Goal: Transaction & Acquisition: Purchase product/service

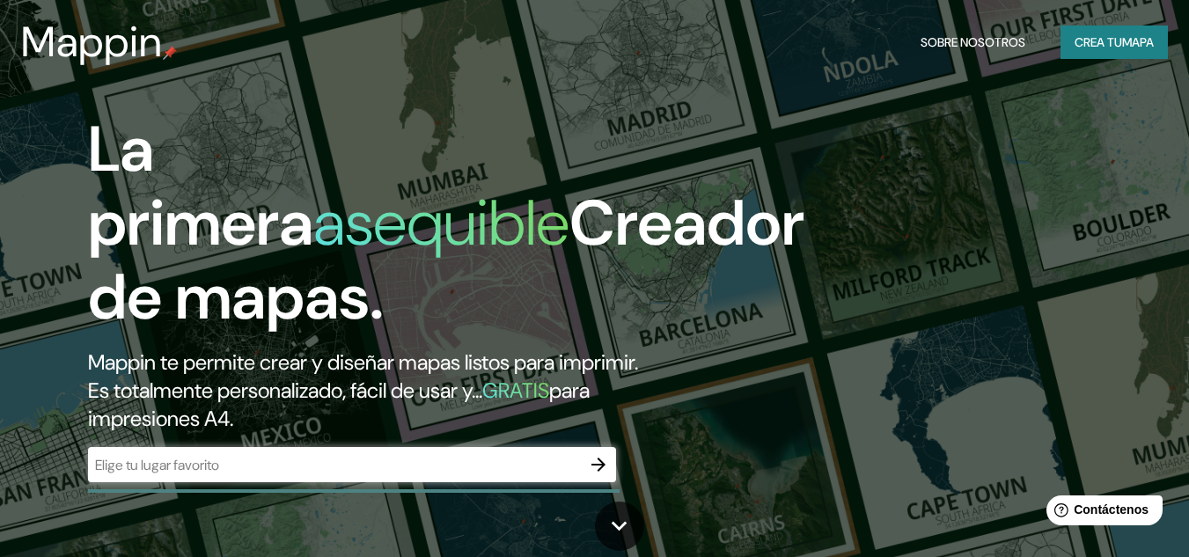
click at [1151, 41] on font "mapa" at bounding box center [1138, 42] width 32 height 16
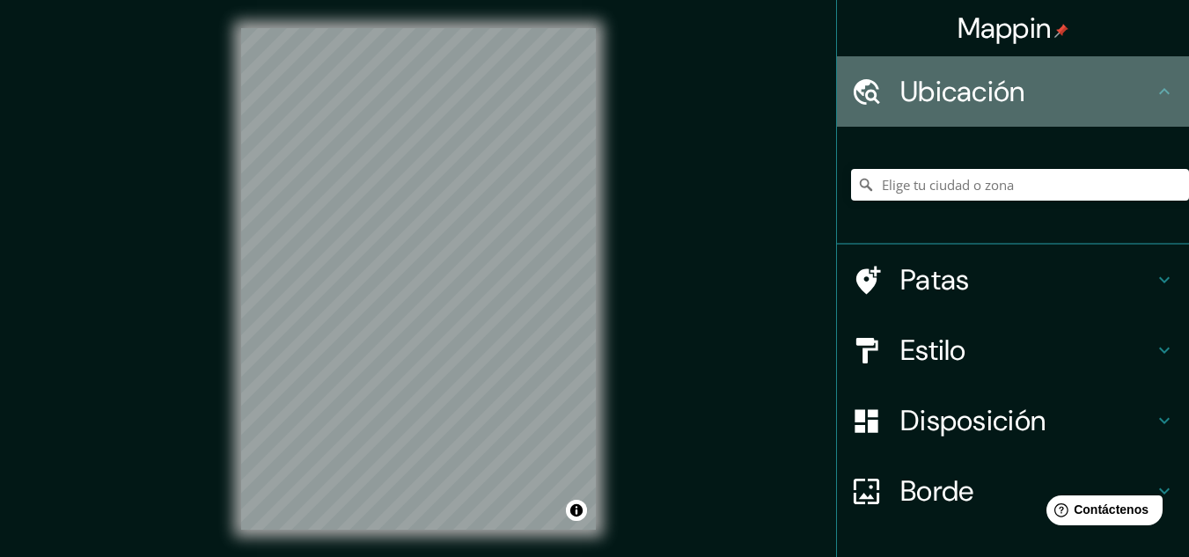
click at [940, 92] on font "Ubicación" at bounding box center [962, 91] width 125 height 37
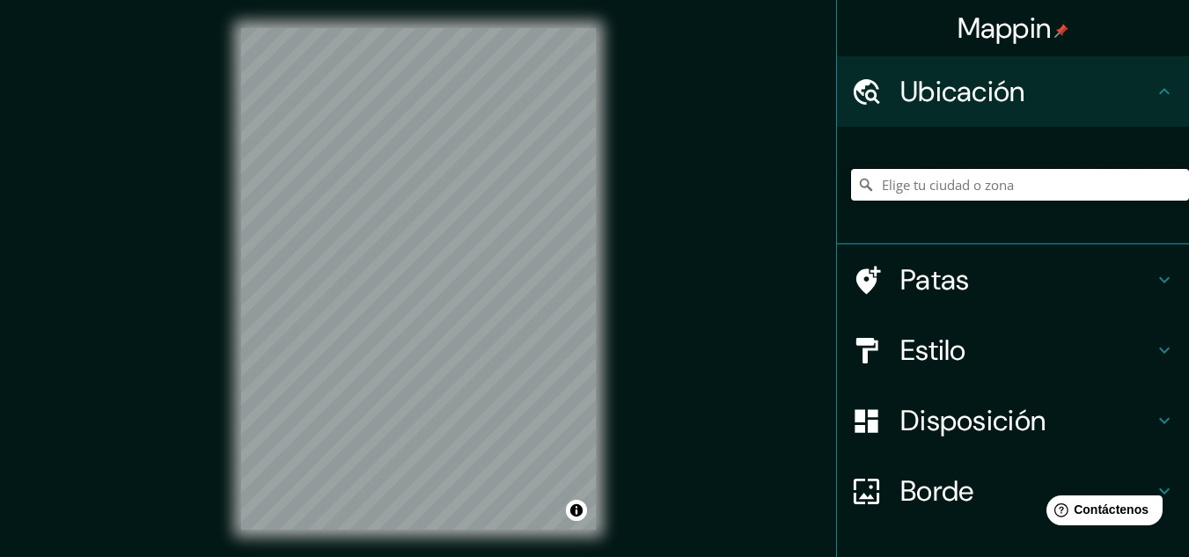
click at [1014, 173] on input "Elige tu ciudad o zona" at bounding box center [1020, 185] width 338 height 32
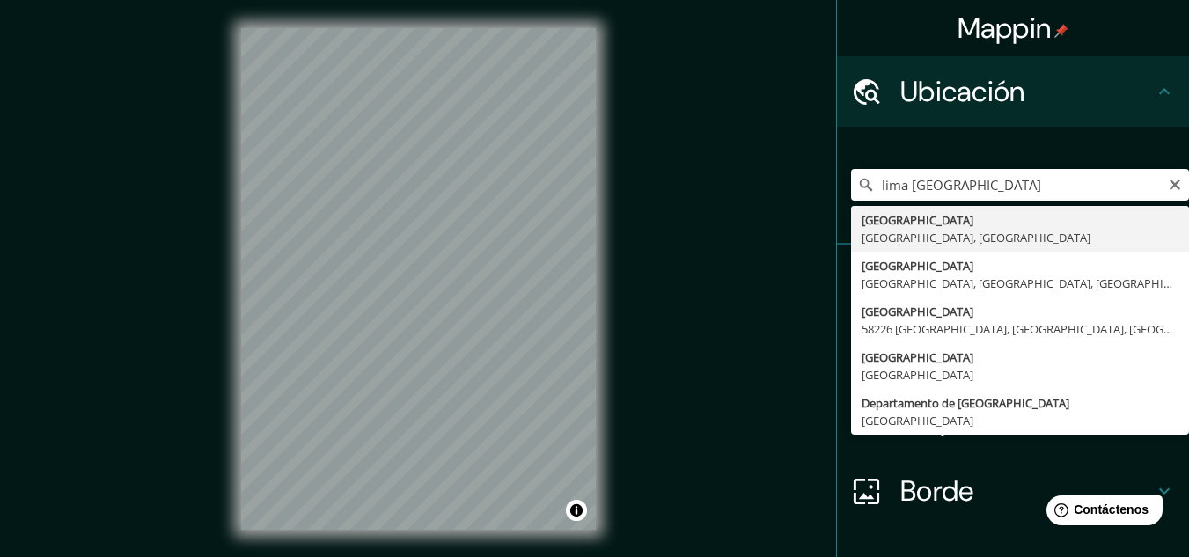
type input "[GEOGRAPHIC_DATA], [GEOGRAPHIC_DATA], [GEOGRAPHIC_DATA]"
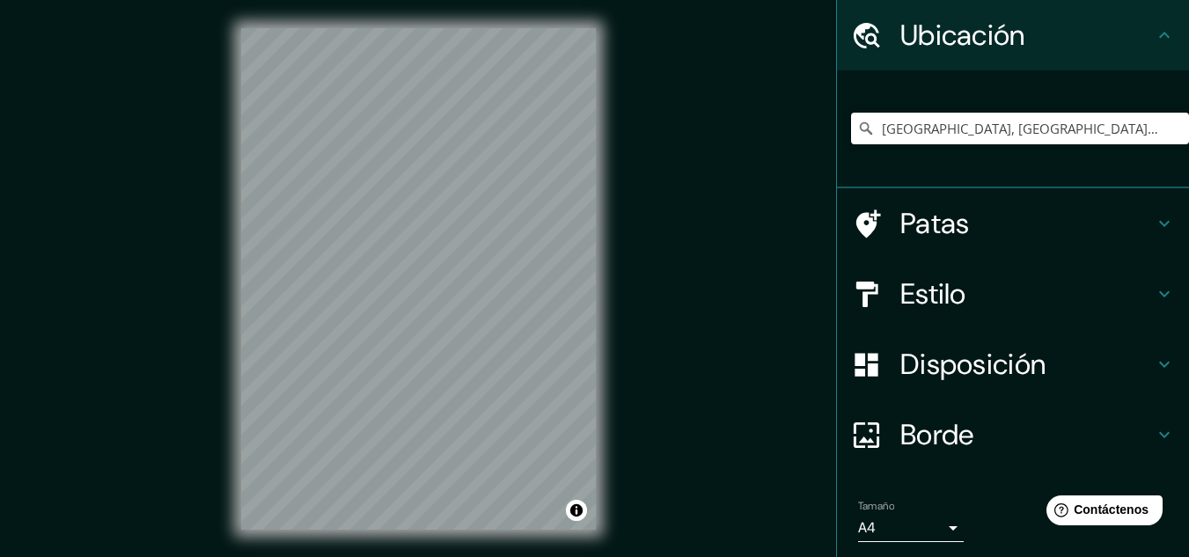
scroll to position [88, 0]
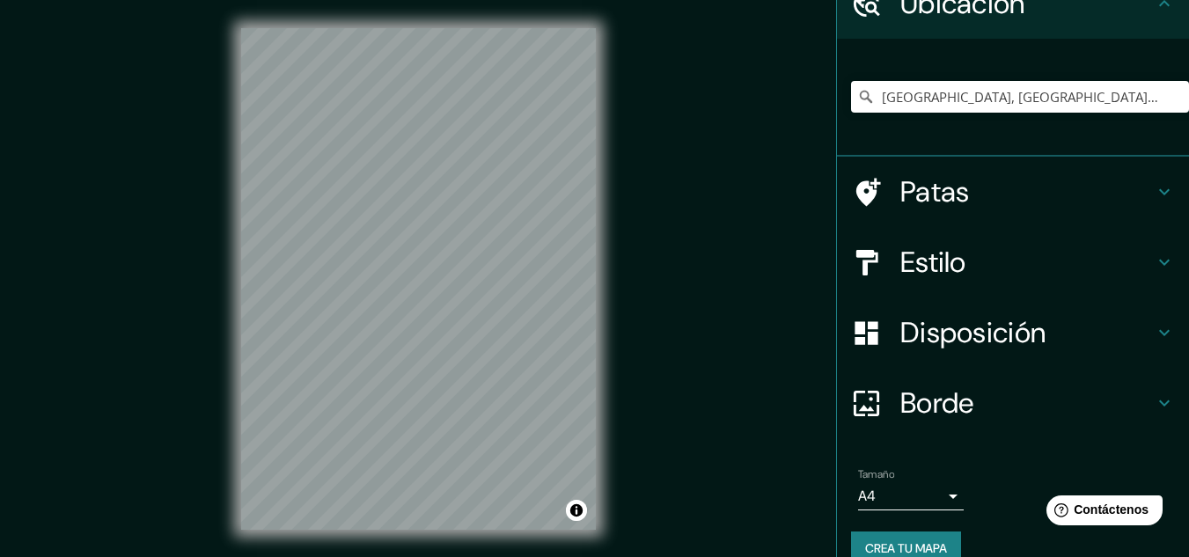
click at [961, 256] on h4 "Estilo" at bounding box center [1026, 262] width 253 height 35
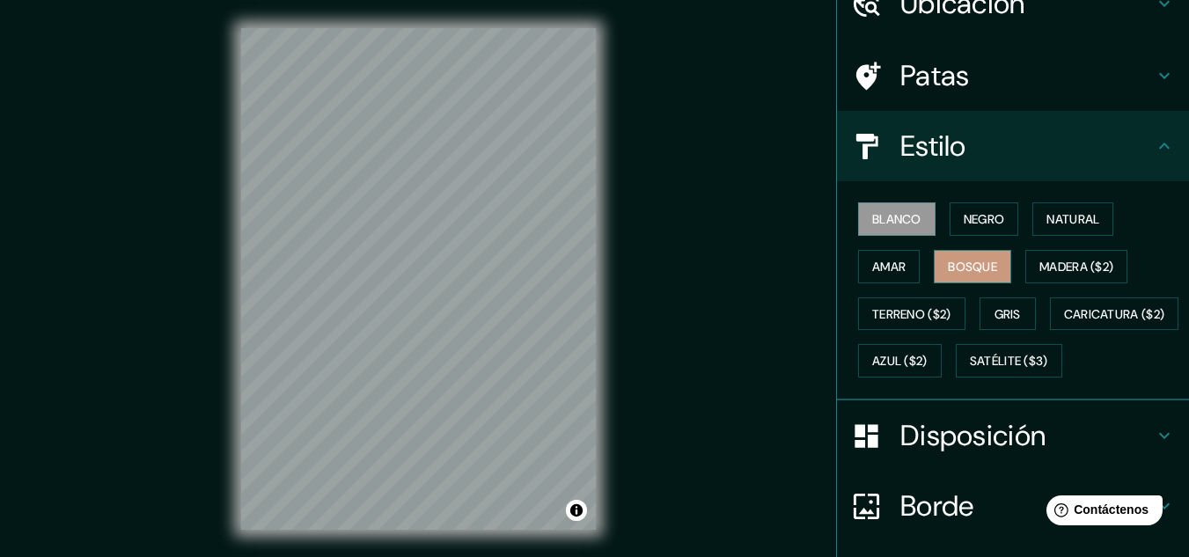
click at [957, 268] on font "Bosque" at bounding box center [972, 267] width 49 height 16
click at [1046, 218] on font "Natural" at bounding box center [1072, 219] width 53 height 16
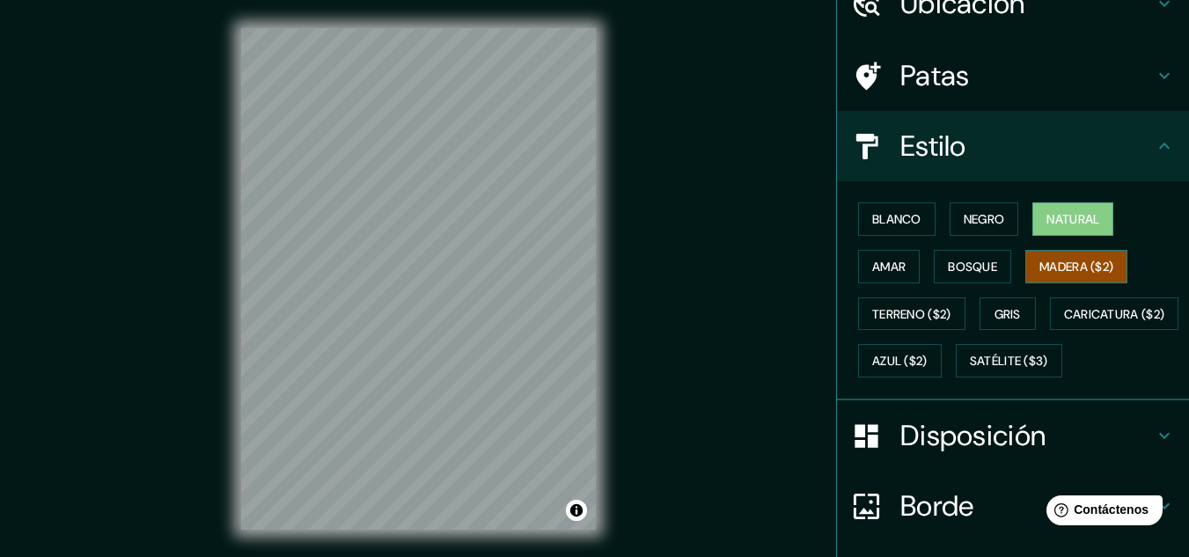
click at [1060, 259] on font "Madera ($2)" at bounding box center [1076, 267] width 74 height 16
click at [927, 365] on font "Azul ($2)" at bounding box center [899, 362] width 55 height 16
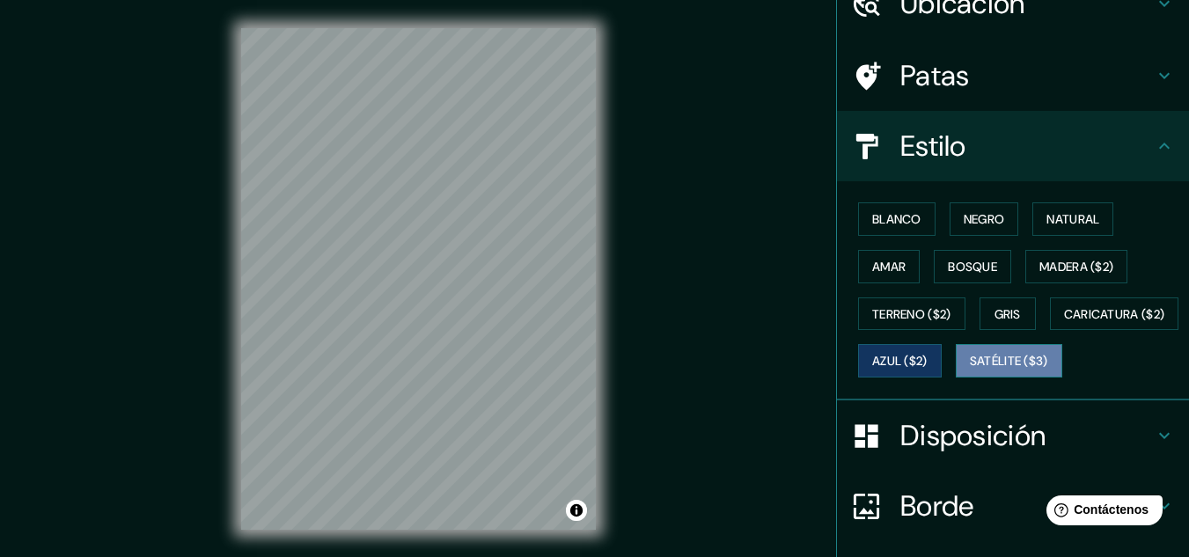
click at [970, 370] on font "Satélite ($3)" at bounding box center [1009, 362] width 78 height 16
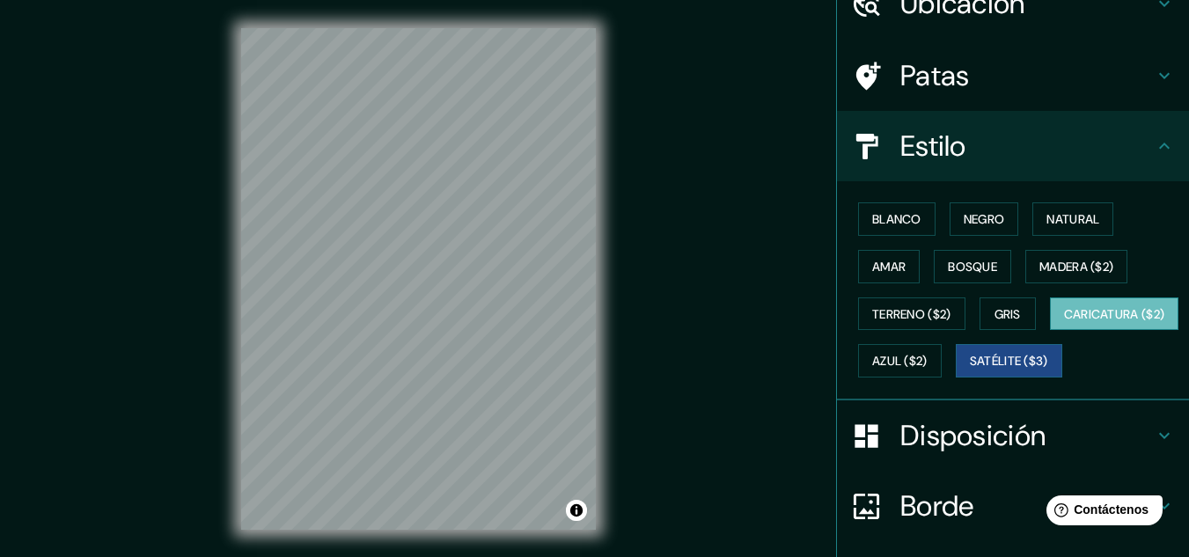
click at [1064, 326] on font "Caricatura ($2)" at bounding box center [1114, 314] width 101 height 23
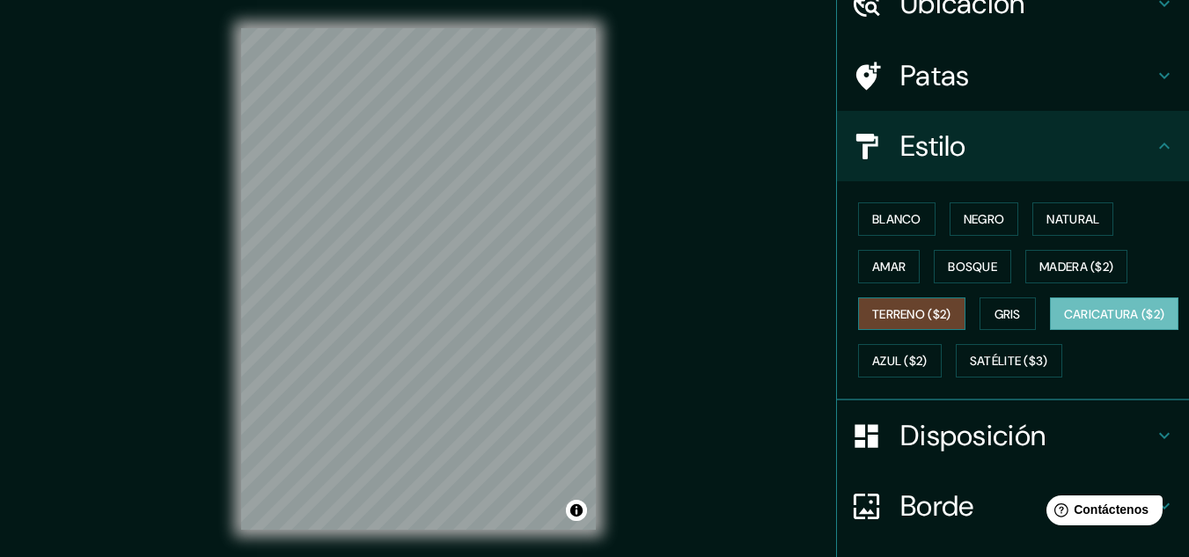
click at [923, 315] on font "Terreno ($2)" at bounding box center [911, 314] width 79 height 16
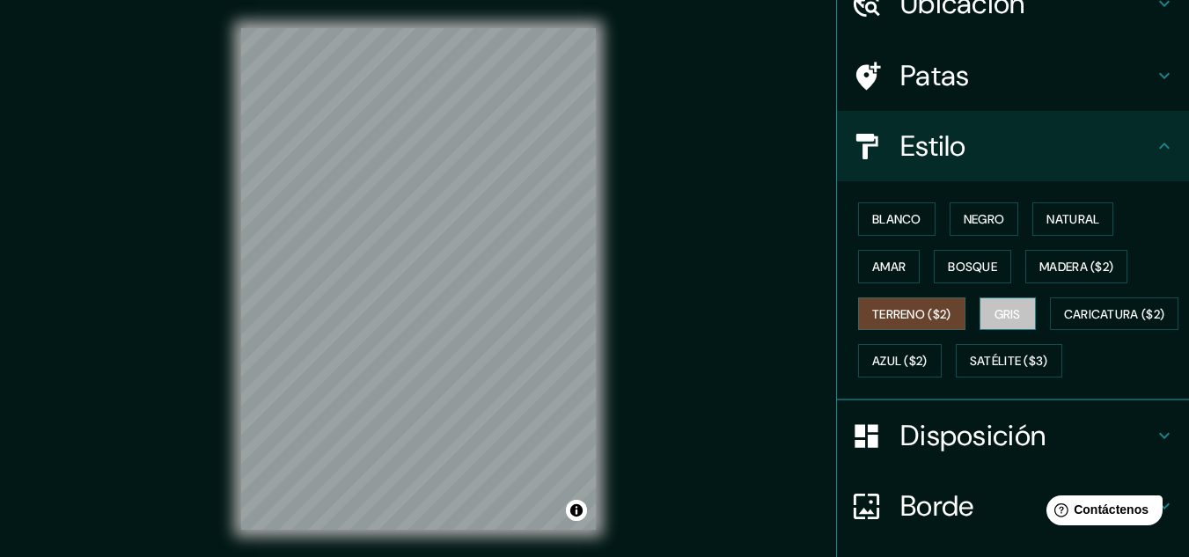
click at [1018, 310] on button "Gris" at bounding box center [1007, 313] width 56 height 33
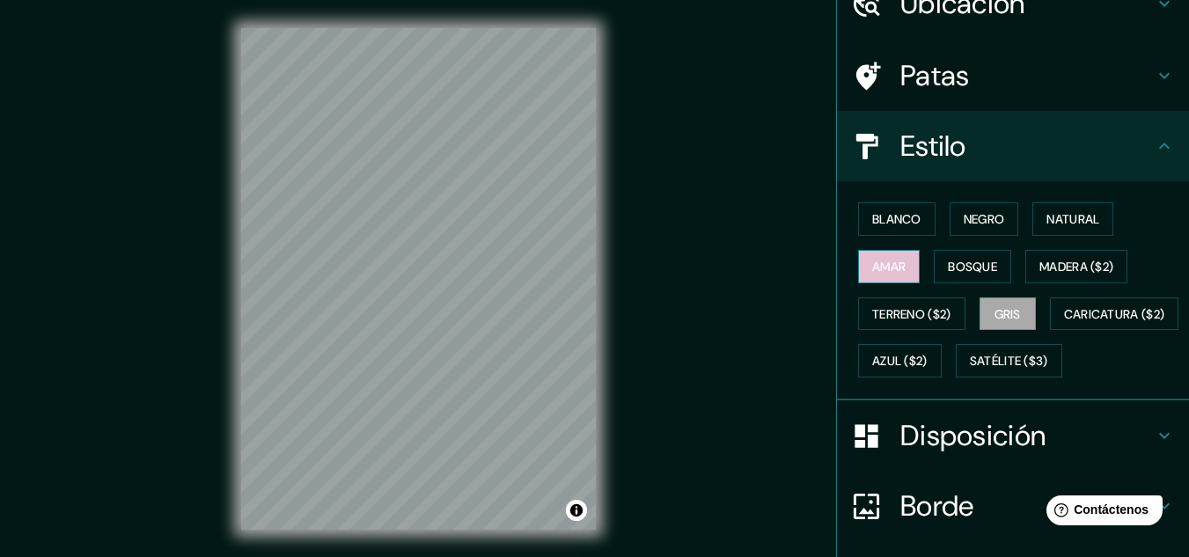
click at [883, 262] on font "Amar" at bounding box center [888, 267] width 33 height 16
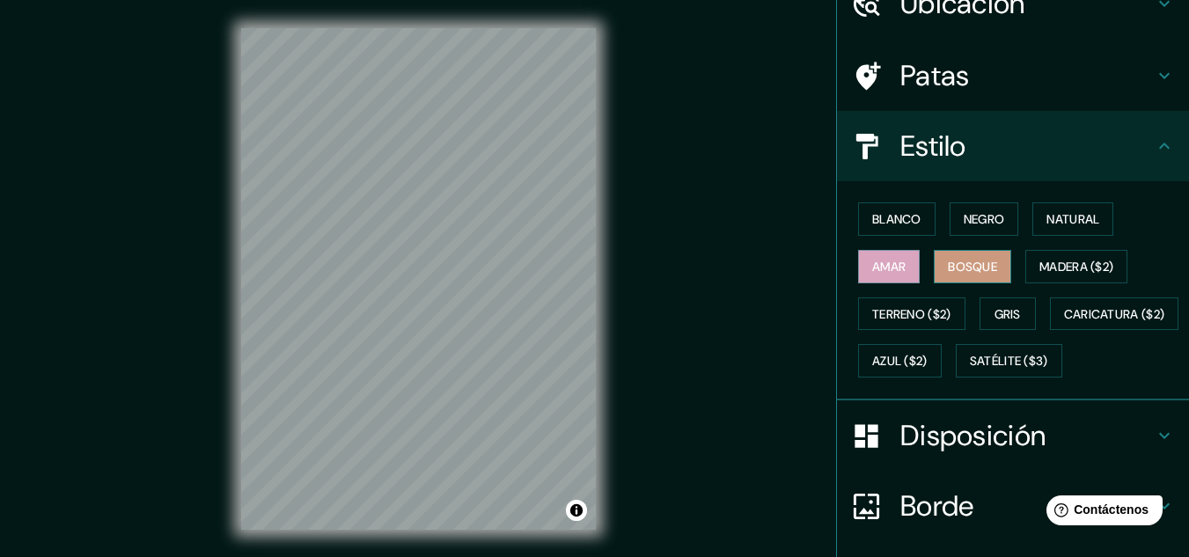
click at [972, 264] on font "Bosque" at bounding box center [972, 267] width 49 height 16
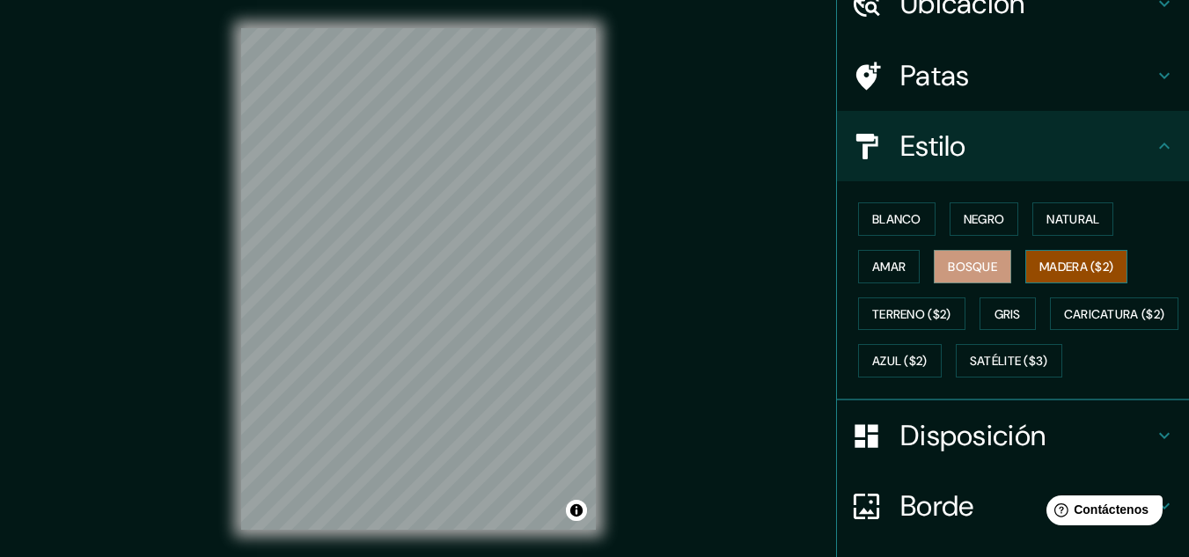
click at [1045, 264] on font "Madera ($2)" at bounding box center [1076, 267] width 74 height 16
click at [1051, 232] on button "Natural" at bounding box center [1072, 218] width 81 height 33
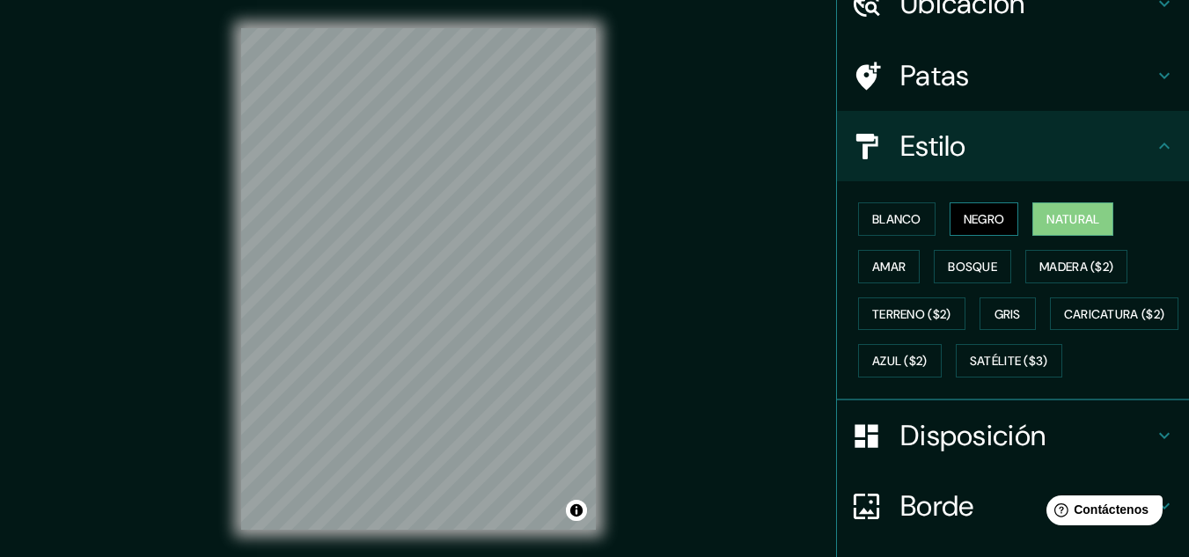
click at [991, 221] on font "Negro" at bounding box center [983, 219] width 41 height 16
click at [905, 221] on font "Blanco" at bounding box center [896, 219] width 49 height 16
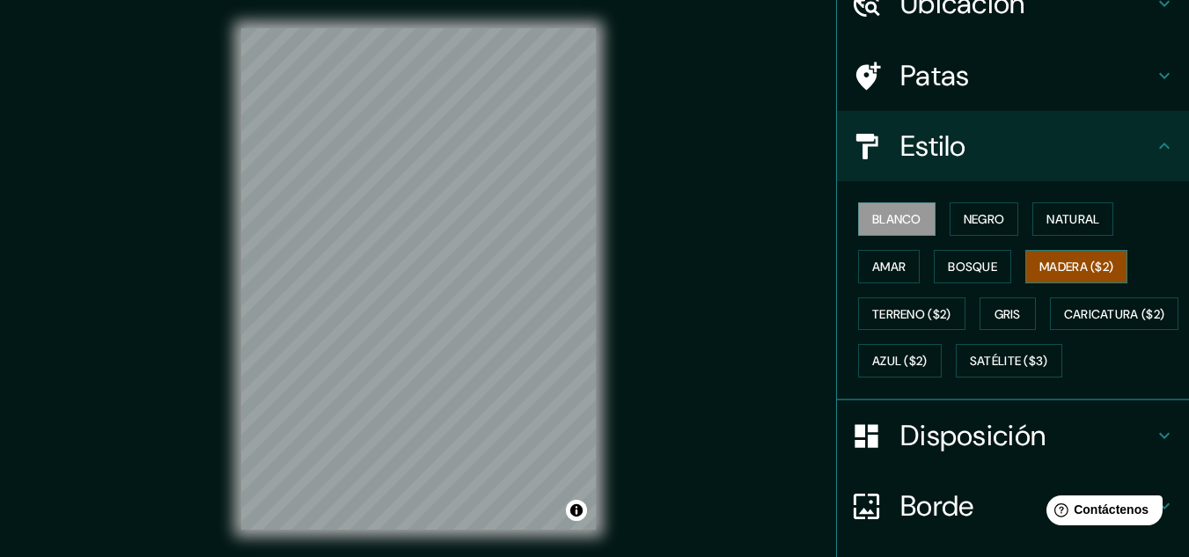
click at [1063, 271] on font "Madera ($2)" at bounding box center [1076, 267] width 74 height 16
click at [927, 365] on font "Azul ($2)" at bounding box center [899, 362] width 55 height 16
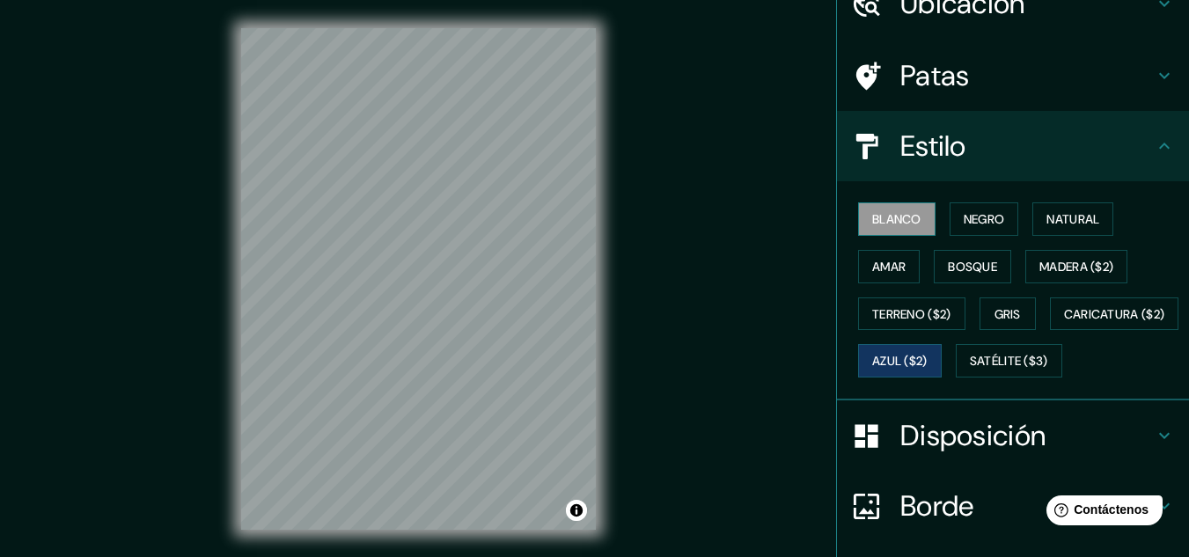
click at [899, 224] on font "Blanco" at bounding box center [896, 219] width 49 height 16
click at [963, 230] on font "Negro" at bounding box center [983, 219] width 41 height 23
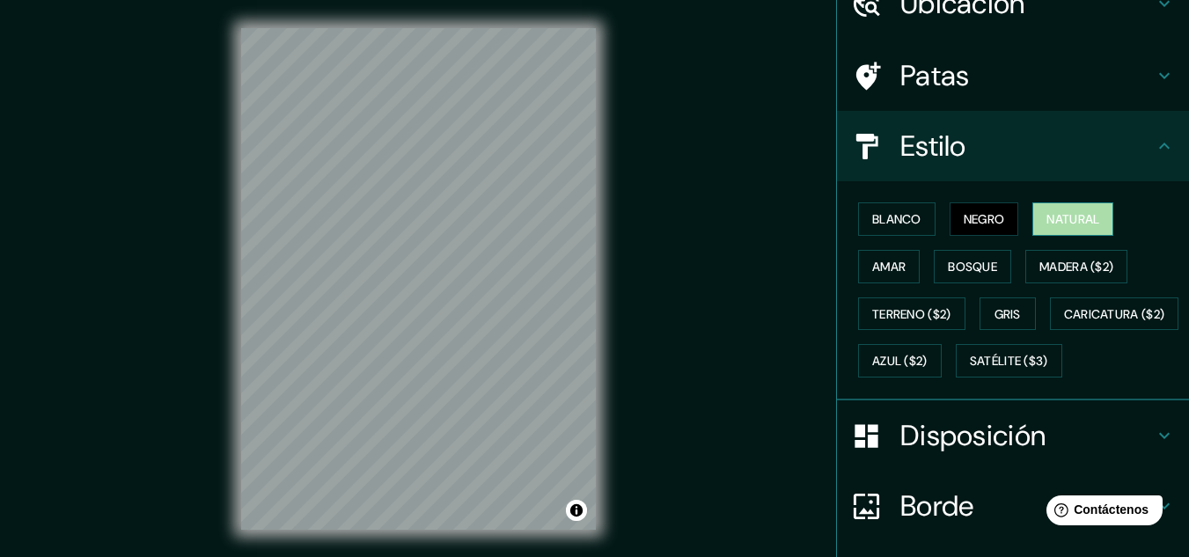
click at [1046, 228] on font "Natural" at bounding box center [1072, 219] width 53 height 23
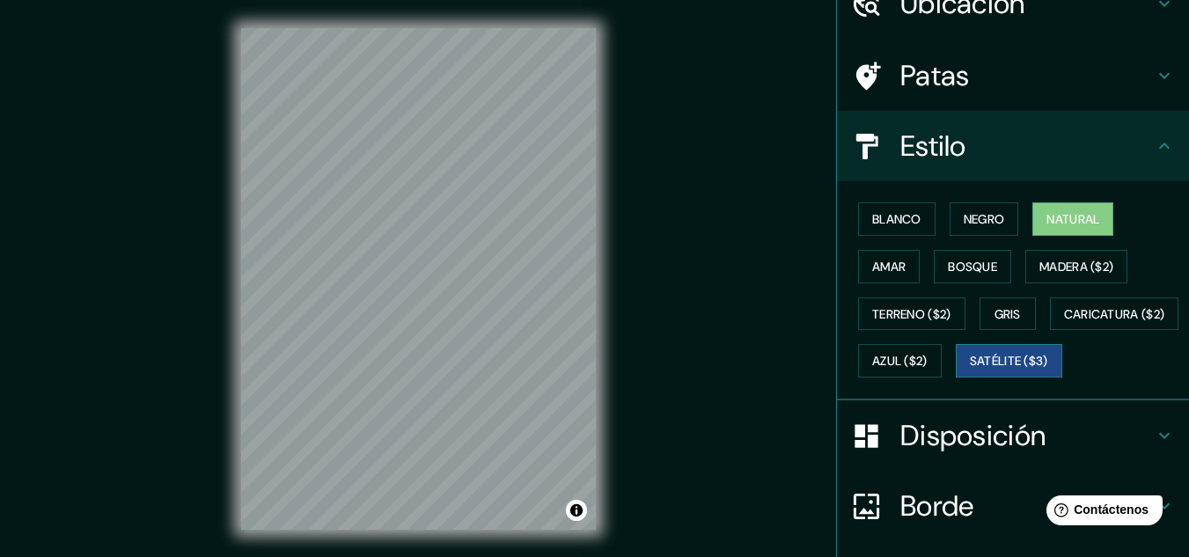
click at [956, 377] on button "Satélite ($3)" at bounding box center [1009, 360] width 106 height 33
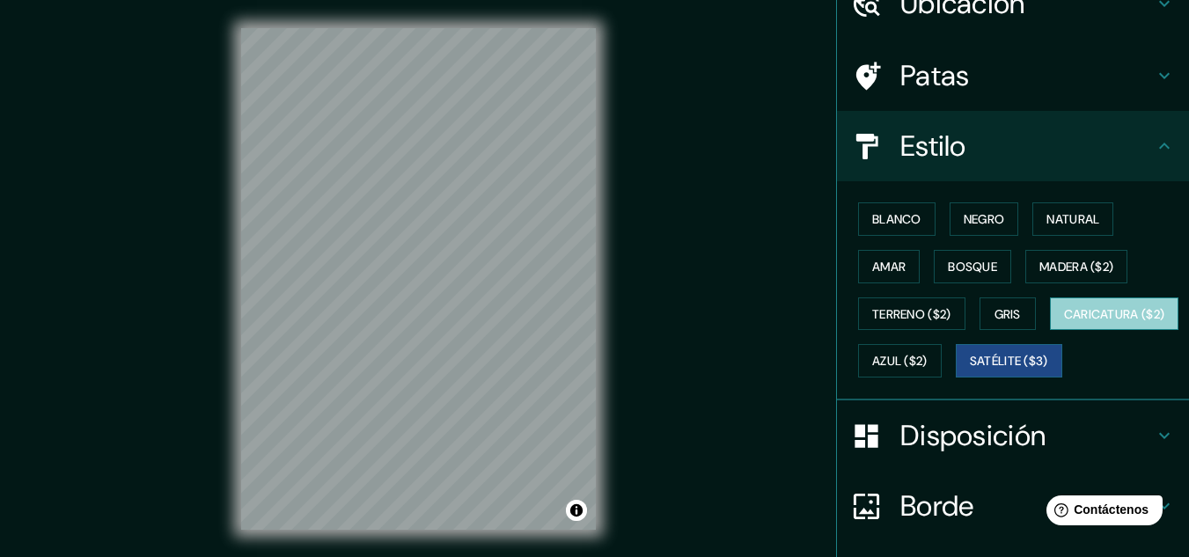
click at [1064, 322] on font "Caricatura ($2)" at bounding box center [1114, 314] width 101 height 16
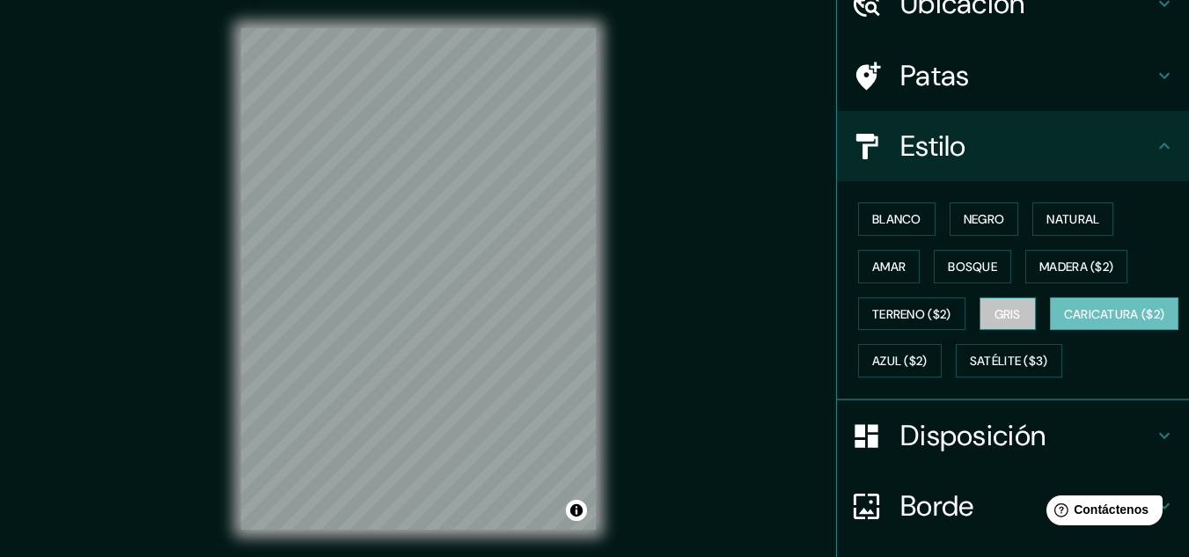
click at [1007, 317] on font "Gris" at bounding box center [1007, 314] width 26 height 16
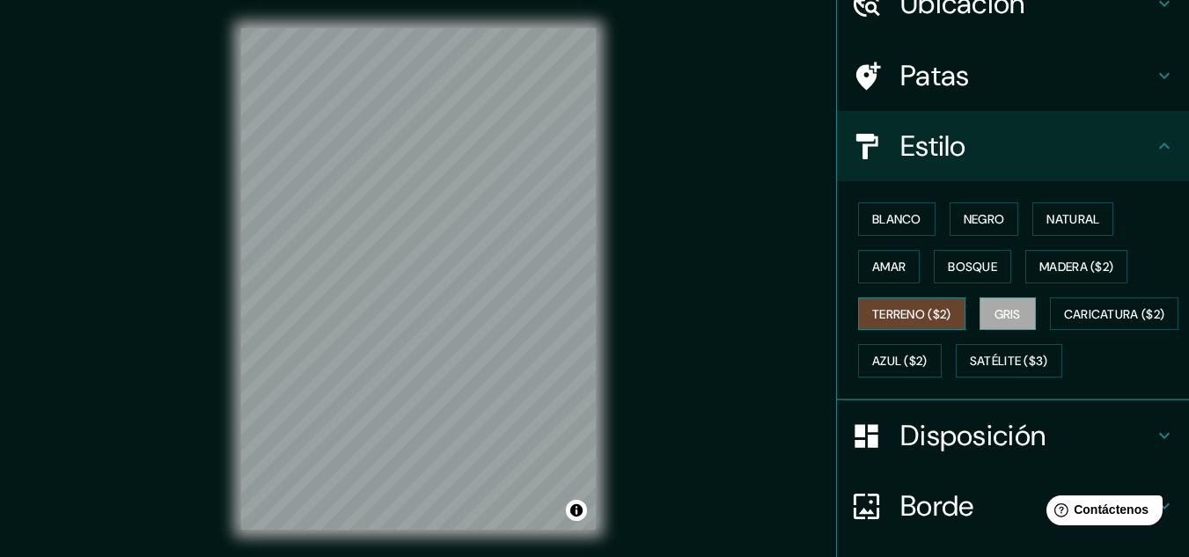
click at [918, 325] on font "Terreno ($2)" at bounding box center [911, 314] width 79 height 23
click at [881, 263] on font "Amar" at bounding box center [888, 267] width 33 height 16
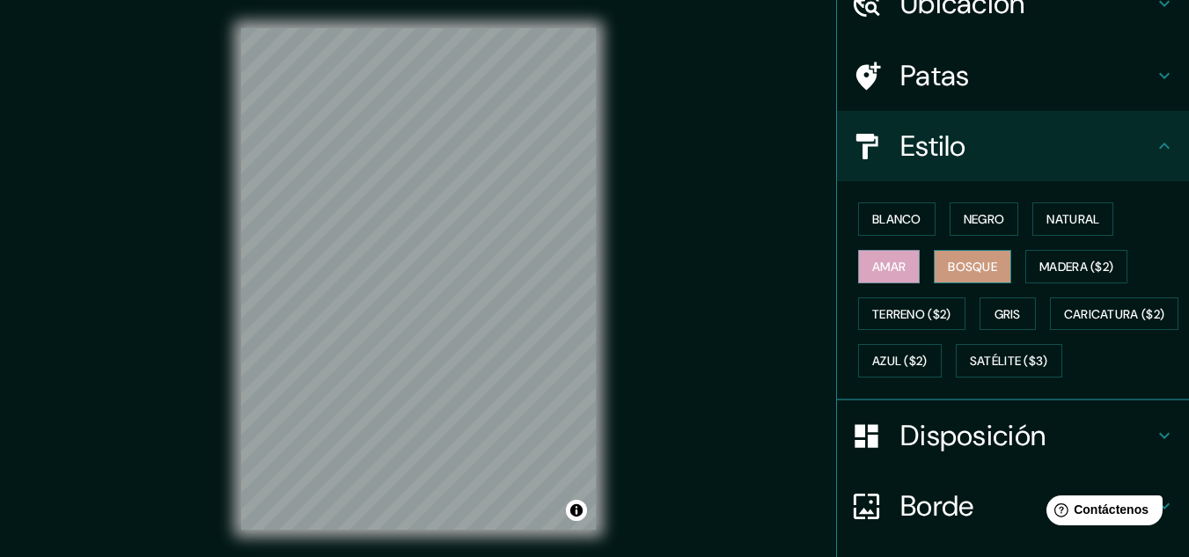
click at [948, 267] on font "Bosque" at bounding box center [972, 267] width 49 height 16
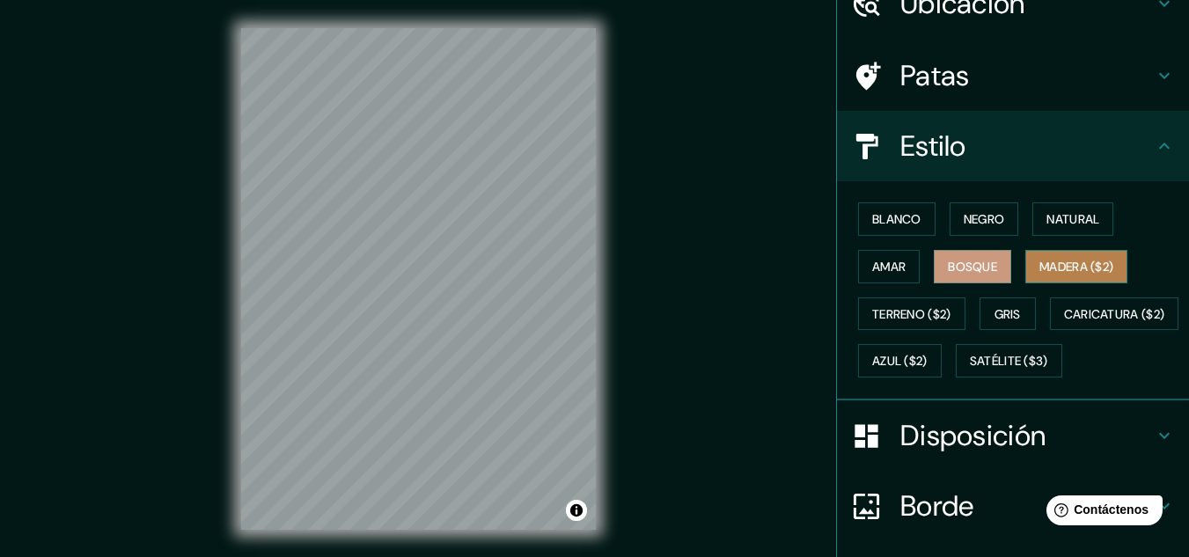
click at [1044, 262] on font "Madera ($2)" at bounding box center [1076, 267] width 74 height 16
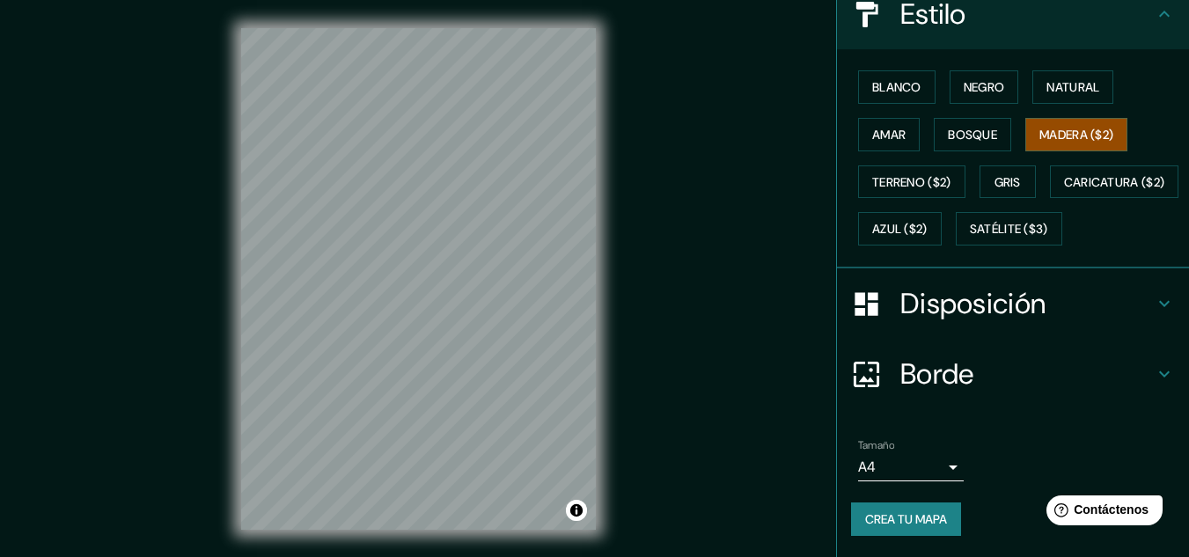
scroll to position [267, 0]
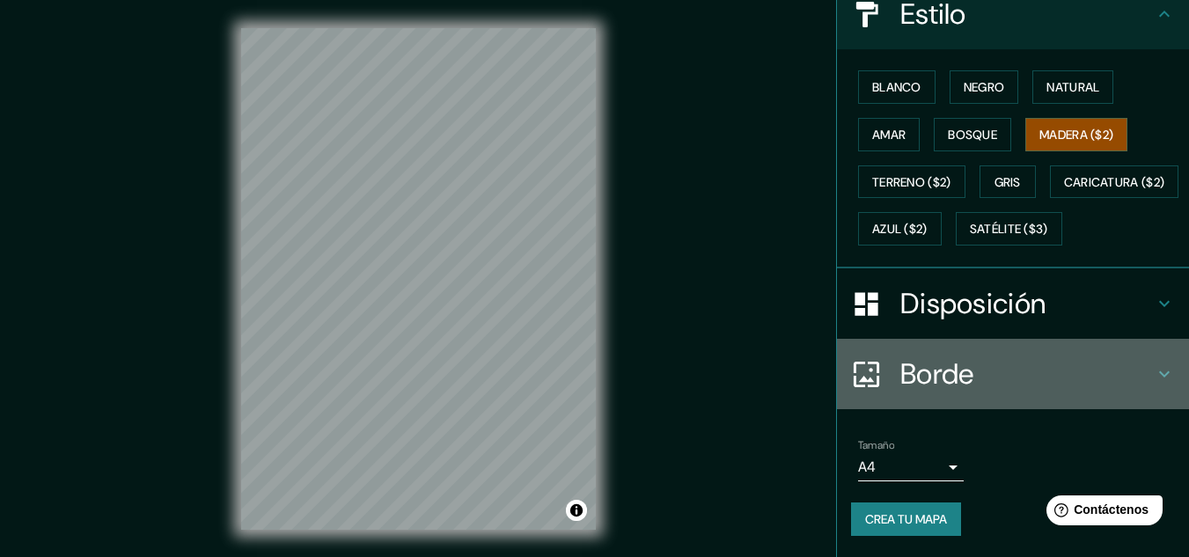
click at [998, 370] on h4 "Borde" at bounding box center [1026, 373] width 253 height 35
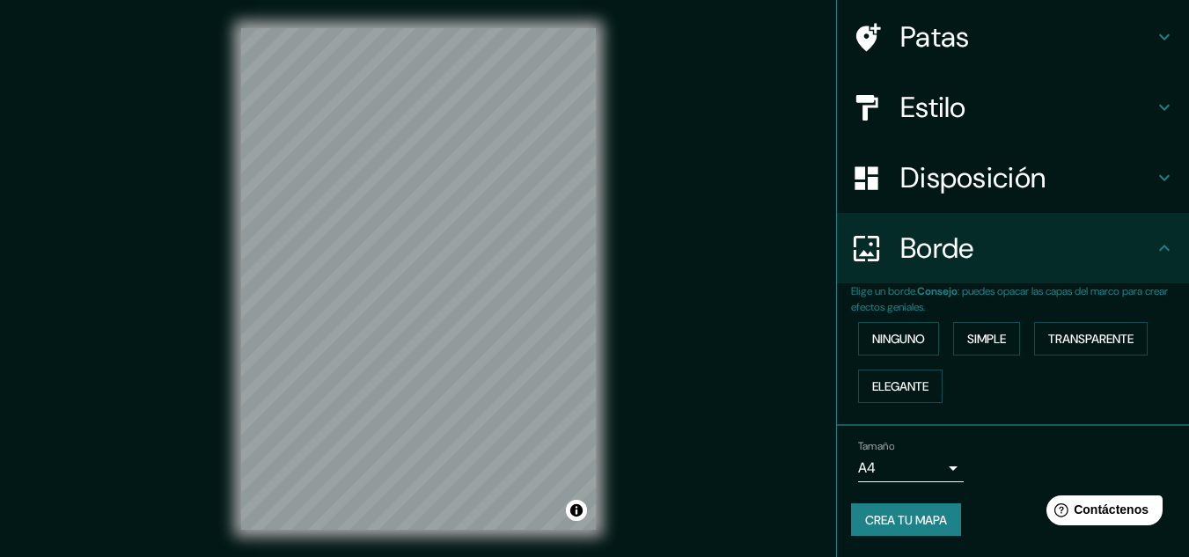
scroll to position [127, 0]
click at [899, 332] on font "Ninguno" at bounding box center [898, 339] width 53 height 16
click at [984, 341] on font "Simple" at bounding box center [986, 339] width 39 height 16
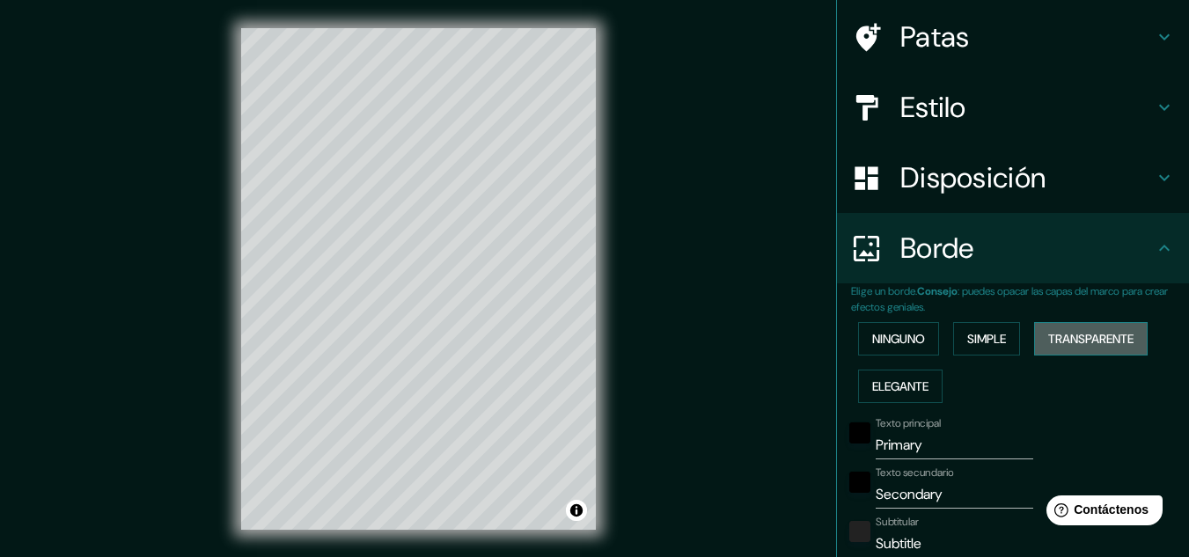
click at [1054, 341] on font "Transparente" at bounding box center [1090, 339] width 85 height 16
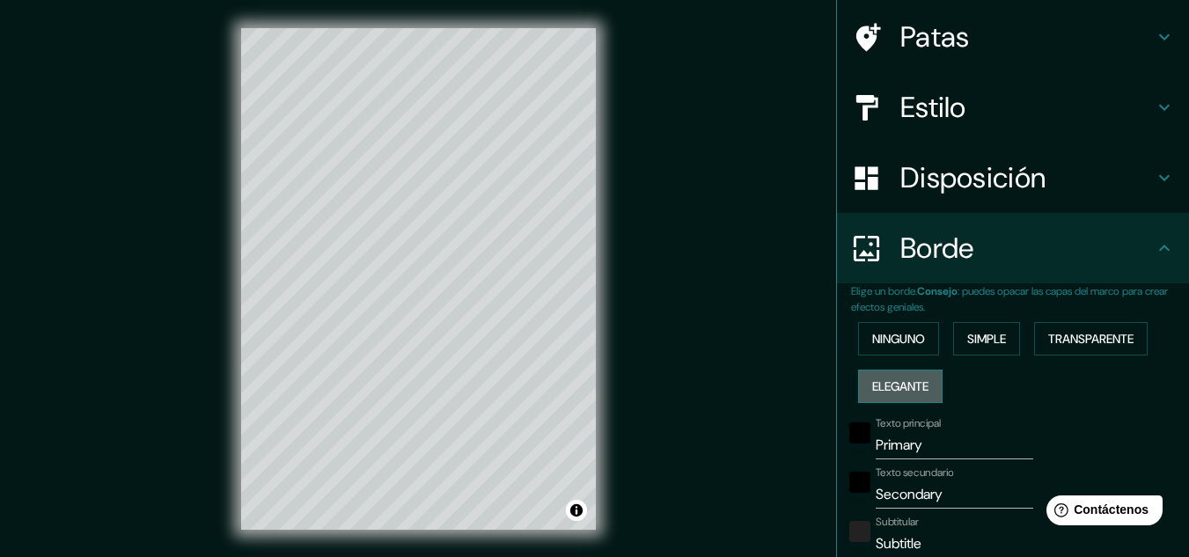
click at [903, 375] on font "Elegante" at bounding box center [900, 386] width 56 height 23
click at [901, 344] on font "Ninguno" at bounding box center [898, 339] width 53 height 16
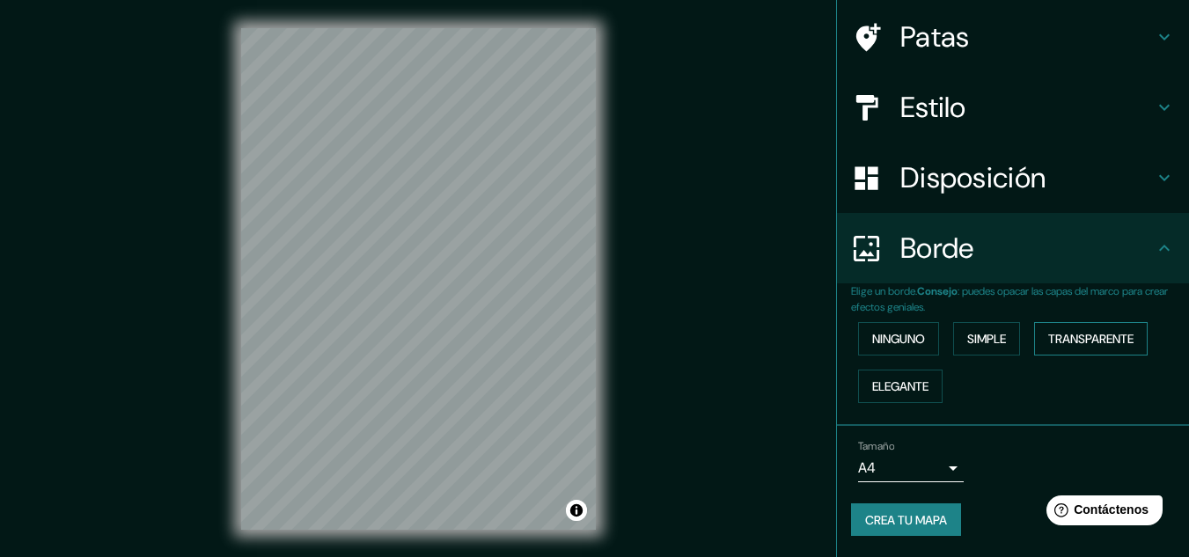
click at [1066, 330] on font "Transparente" at bounding box center [1090, 338] width 85 height 23
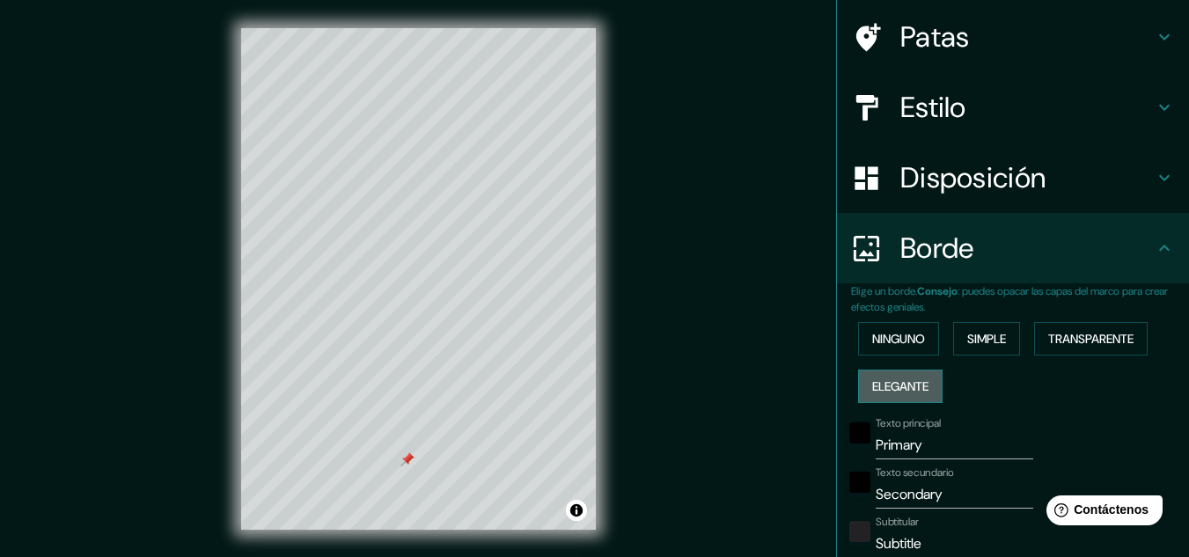
click at [919, 378] on font "Elegante" at bounding box center [900, 386] width 56 height 16
click at [917, 357] on div "Ninguno Simple Transparente Elegante" at bounding box center [1020, 362] width 338 height 95
click at [919, 341] on button "Ninguno" at bounding box center [898, 338] width 81 height 33
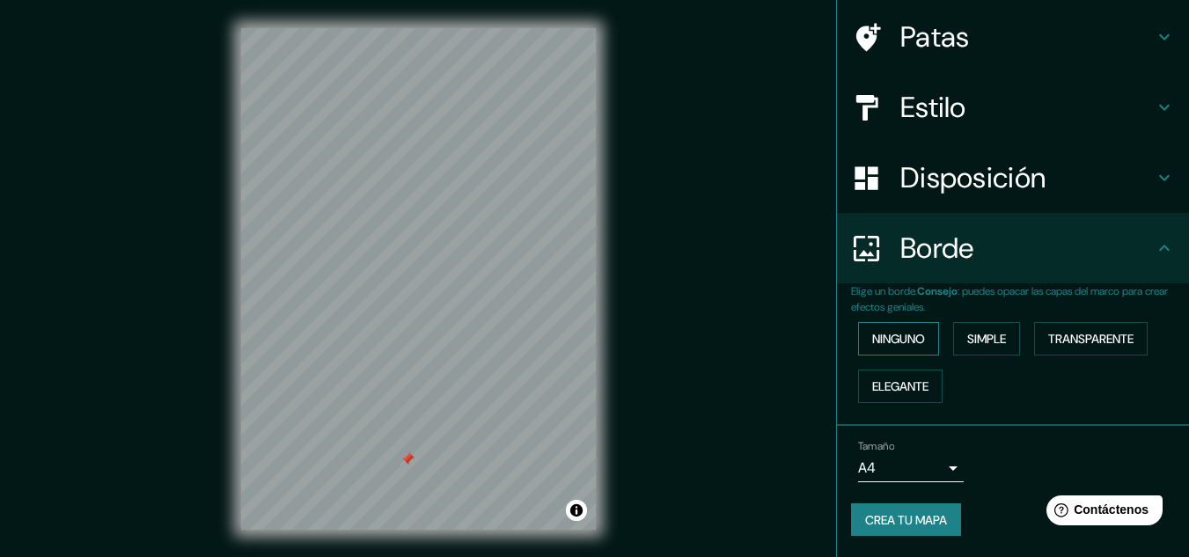
scroll to position [29, 0]
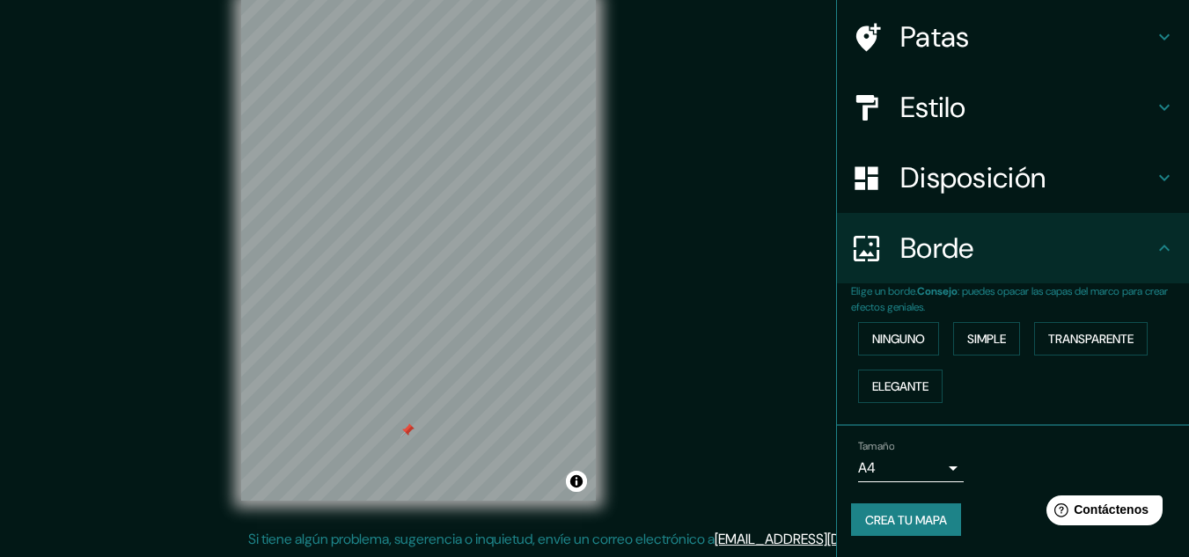
click at [941, 474] on body "Mappin Ubicación [GEOGRAPHIC_DATA], [GEOGRAPHIC_DATA], [GEOGRAPHIC_DATA] Patas …" at bounding box center [594, 249] width 1189 height 557
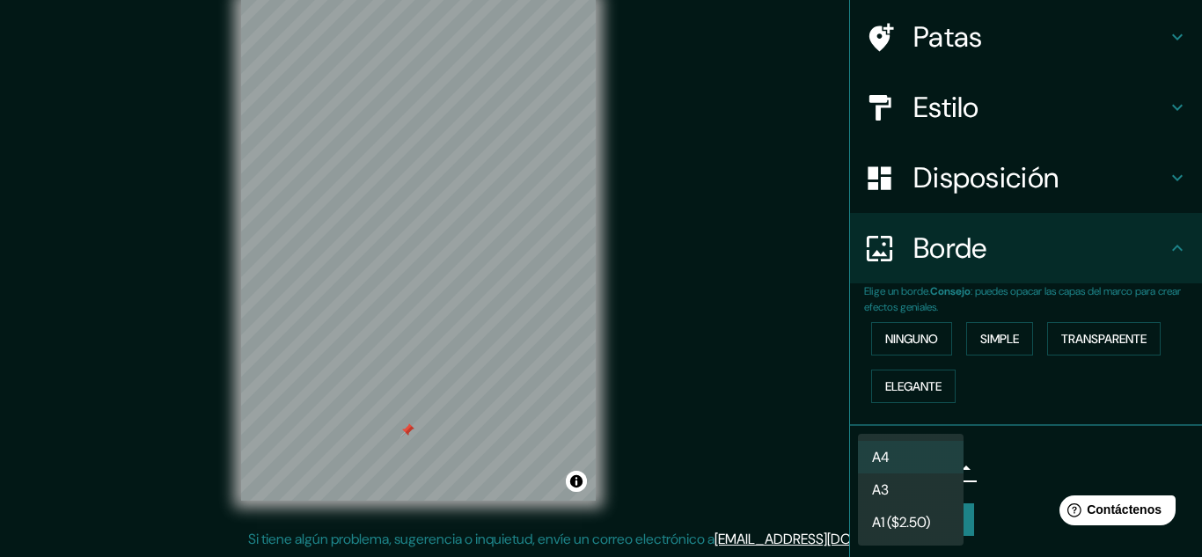
click at [1020, 456] on div at bounding box center [601, 278] width 1202 height 557
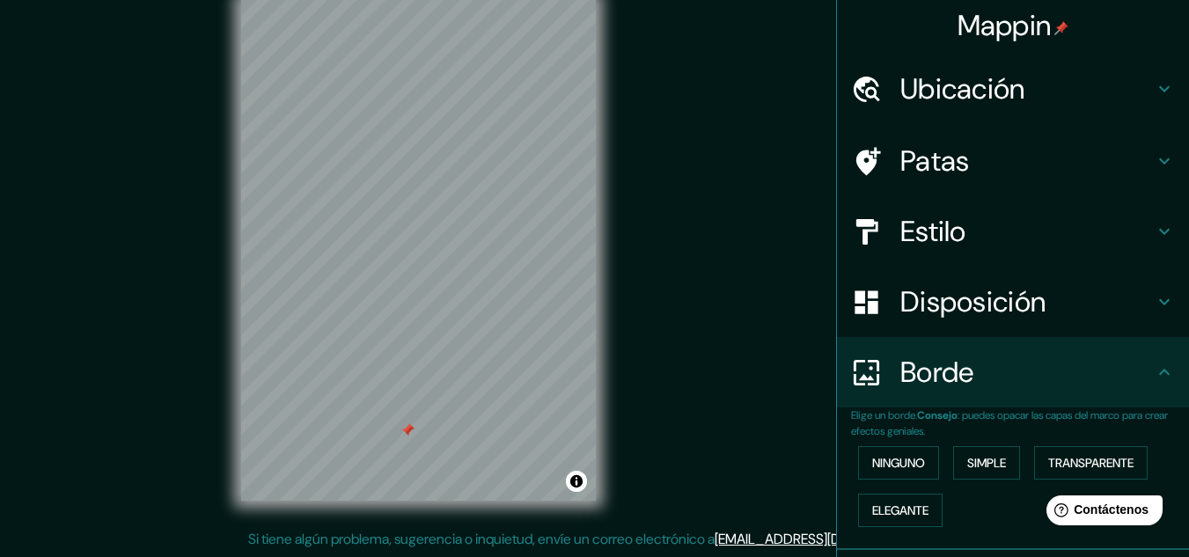
scroll to position [0, 0]
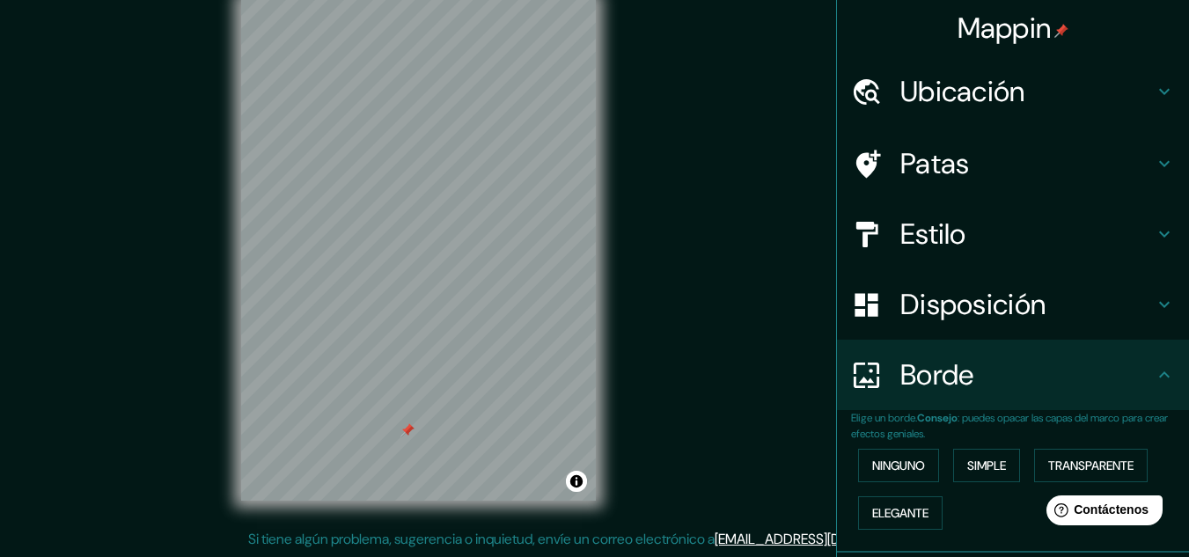
click at [1000, 282] on div "Disposición" at bounding box center [1013, 304] width 352 height 70
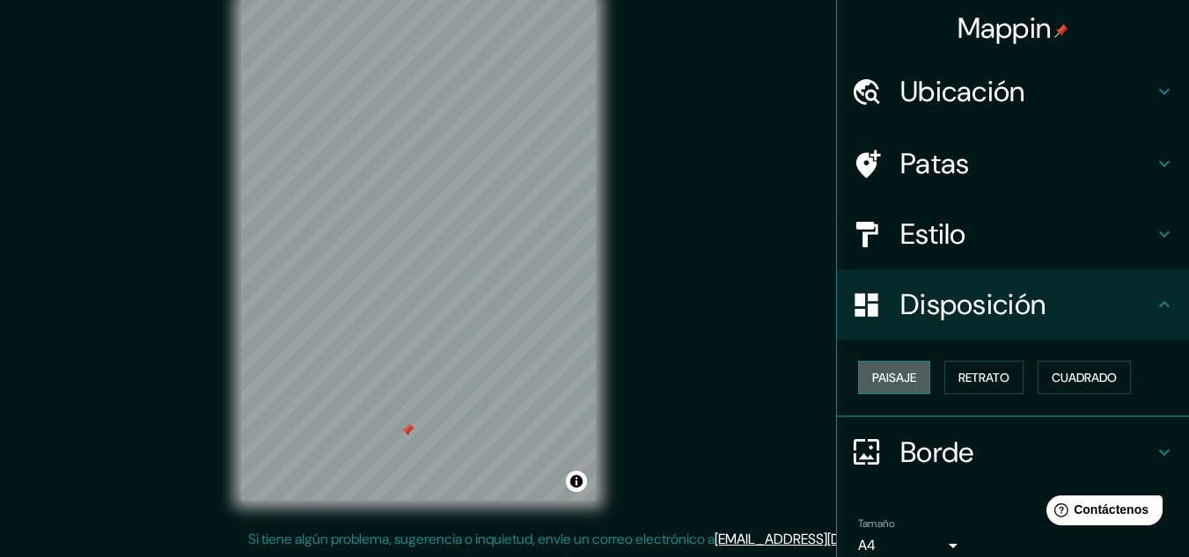
click at [905, 377] on button "Paisaje" at bounding box center [894, 377] width 72 height 33
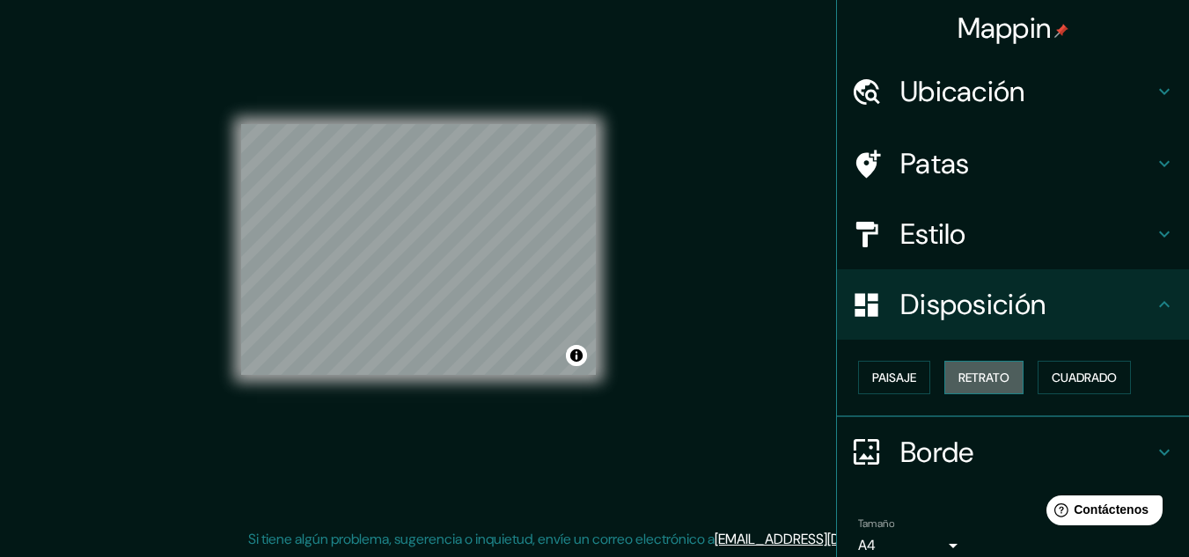
click at [958, 376] on font "Retrato" at bounding box center [983, 378] width 51 height 16
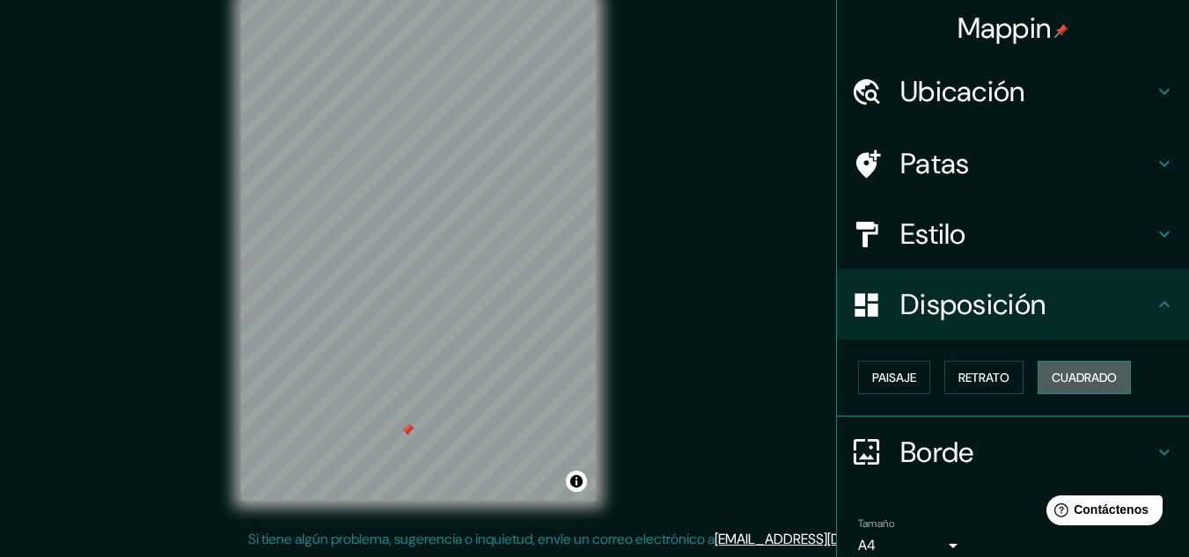
click at [1067, 370] on font "Cuadrado" at bounding box center [1083, 378] width 65 height 16
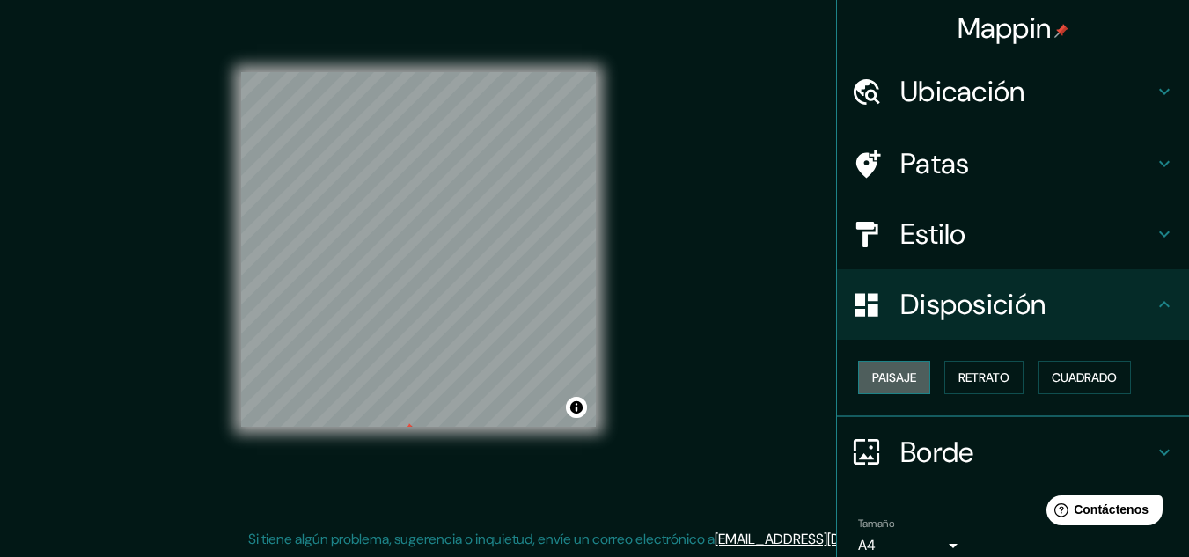
click at [900, 370] on font "Paisaje" at bounding box center [894, 378] width 44 height 16
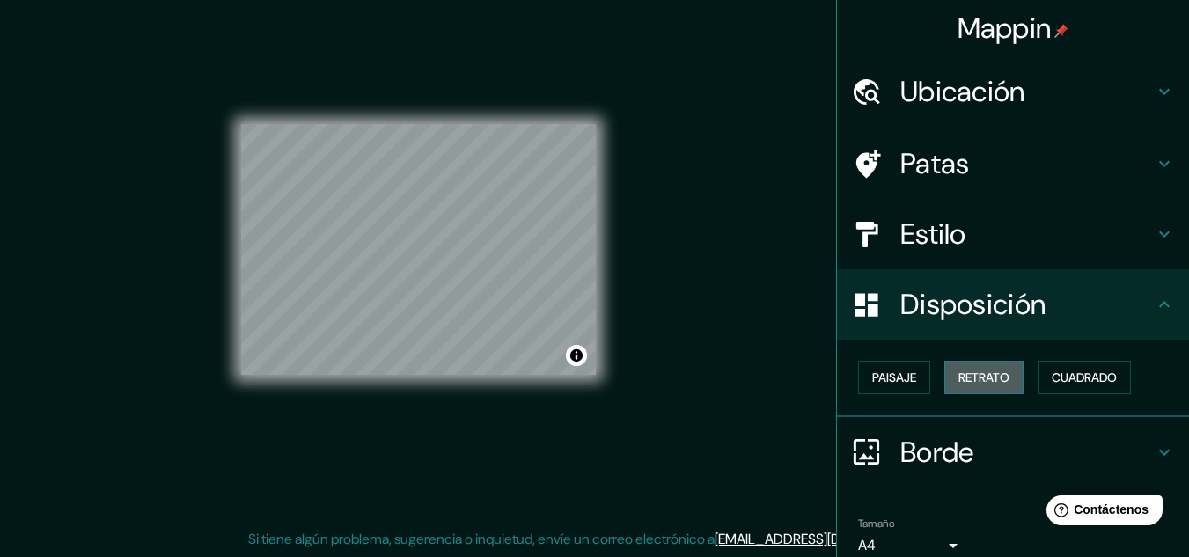
click at [983, 385] on font "Retrato" at bounding box center [983, 378] width 51 height 16
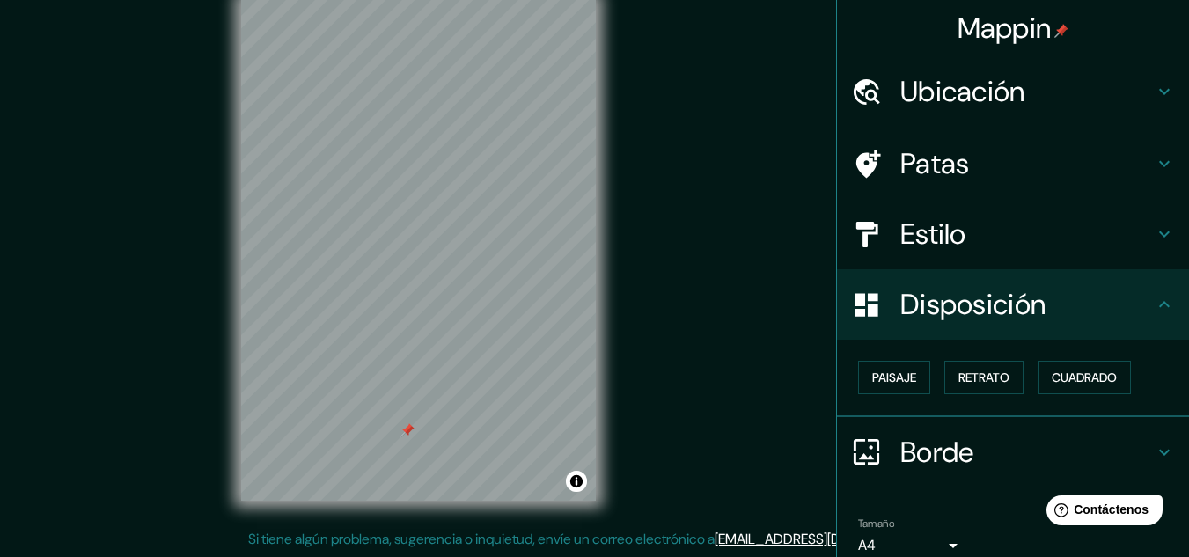
click at [996, 311] on font "Disposición" at bounding box center [972, 304] width 145 height 37
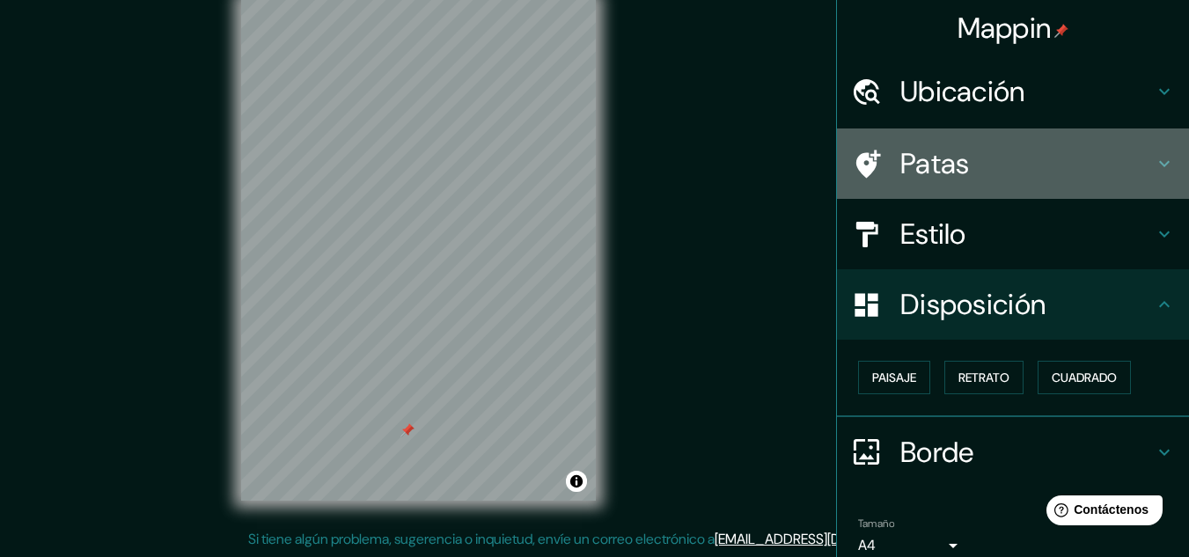
click at [1014, 157] on h4 "Patas" at bounding box center [1026, 163] width 253 height 35
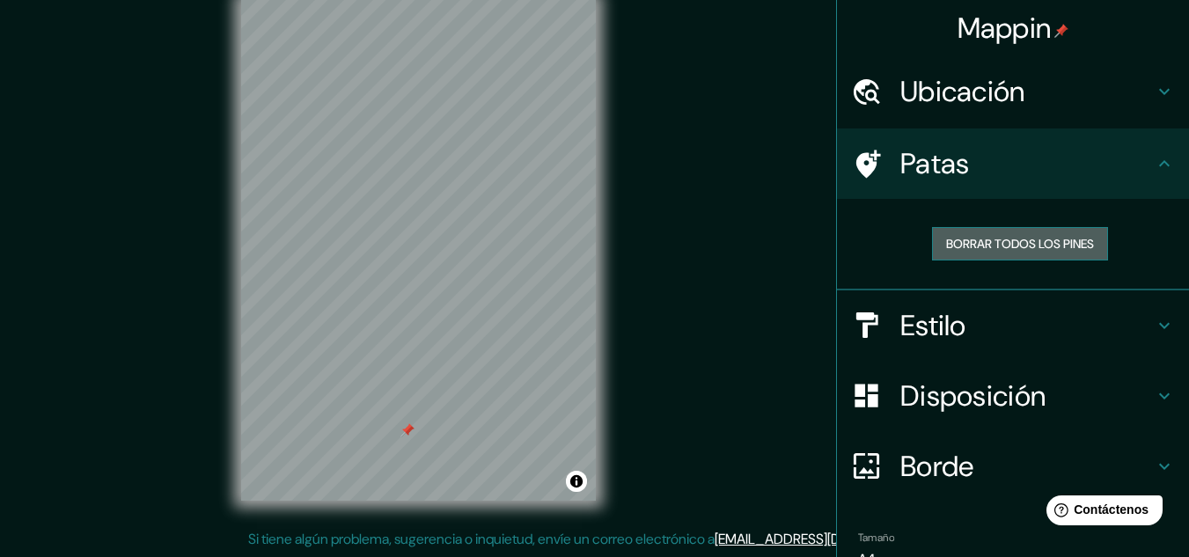
click at [1017, 253] on font "Borrar todos los pines" at bounding box center [1020, 243] width 148 height 23
click at [964, 240] on font "Borrar todos los pines" at bounding box center [1020, 244] width 148 height 16
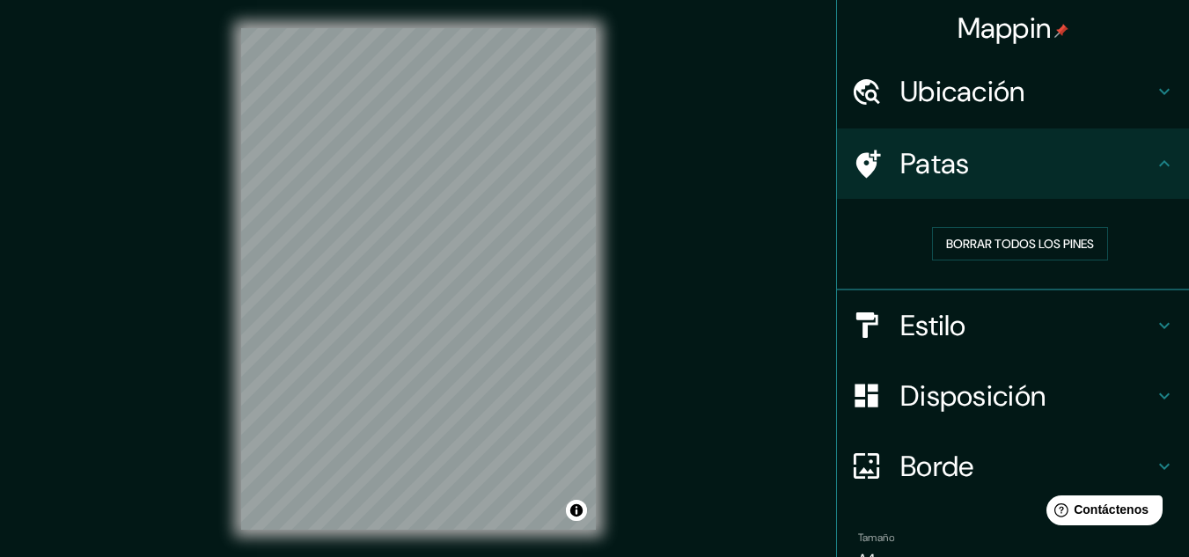
click at [994, 326] on h4 "Estilo" at bounding box center [1026, 325] width 253 height 35
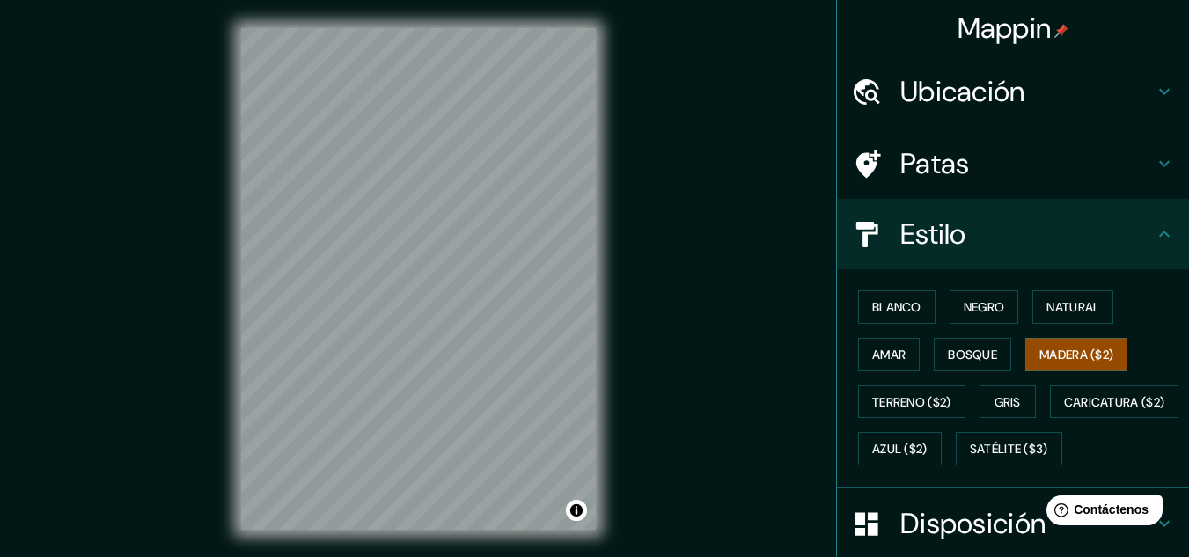
click at [1000, 236] on h4 "Estilo" at bounding box center [1026, 233] width 253 height 35
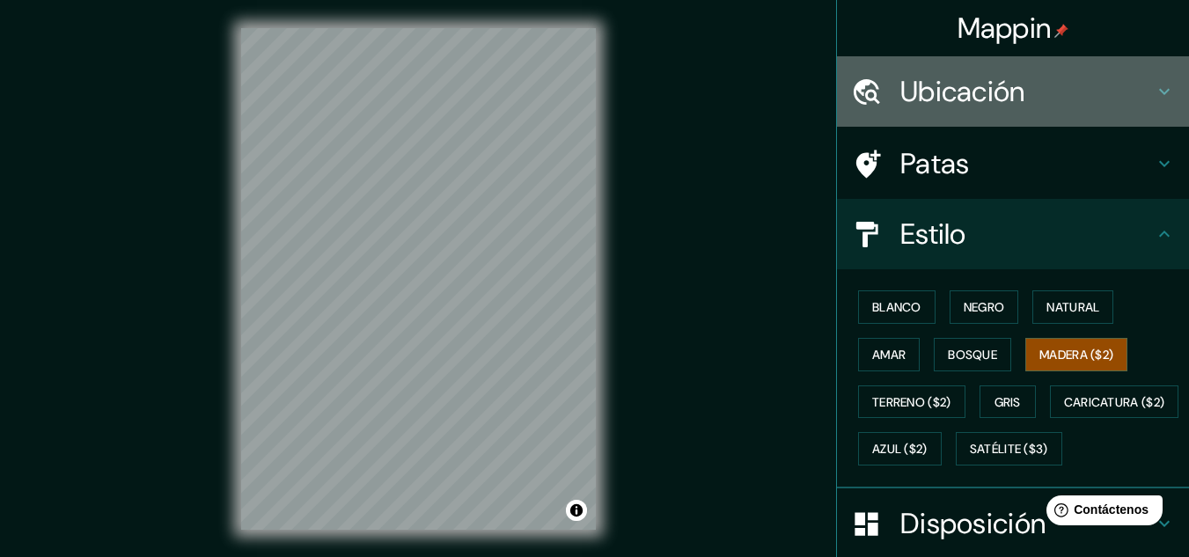
click at [1029, 88] on h4 "Ubicación" at bounding box center [1026, 91] width 253 height 35
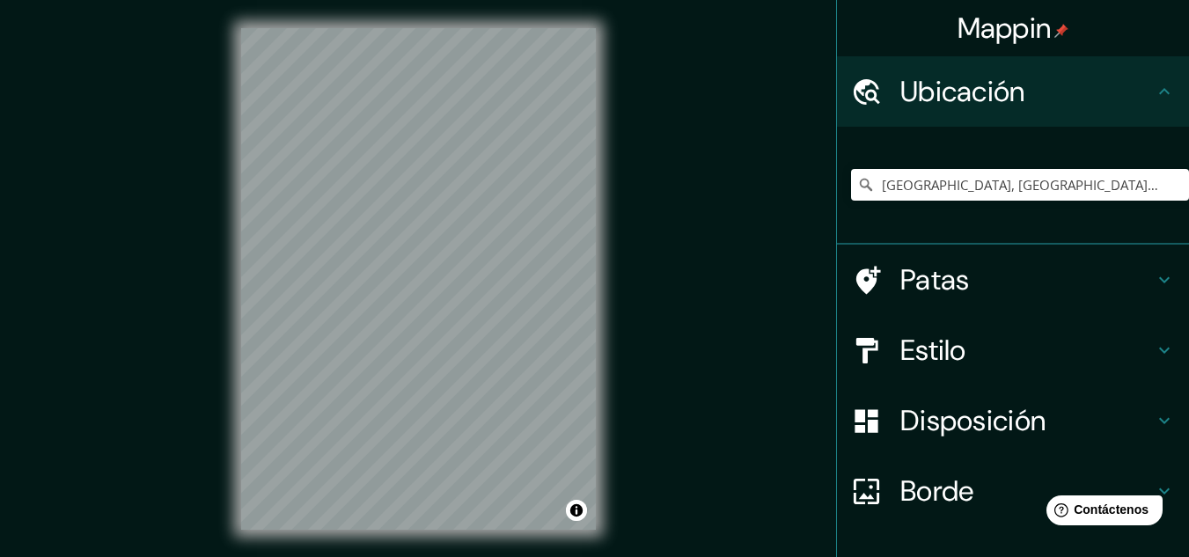
click at [1029, 88] on h4 "Ubicación" at bounding box center [1026, 91] width 253 height 35
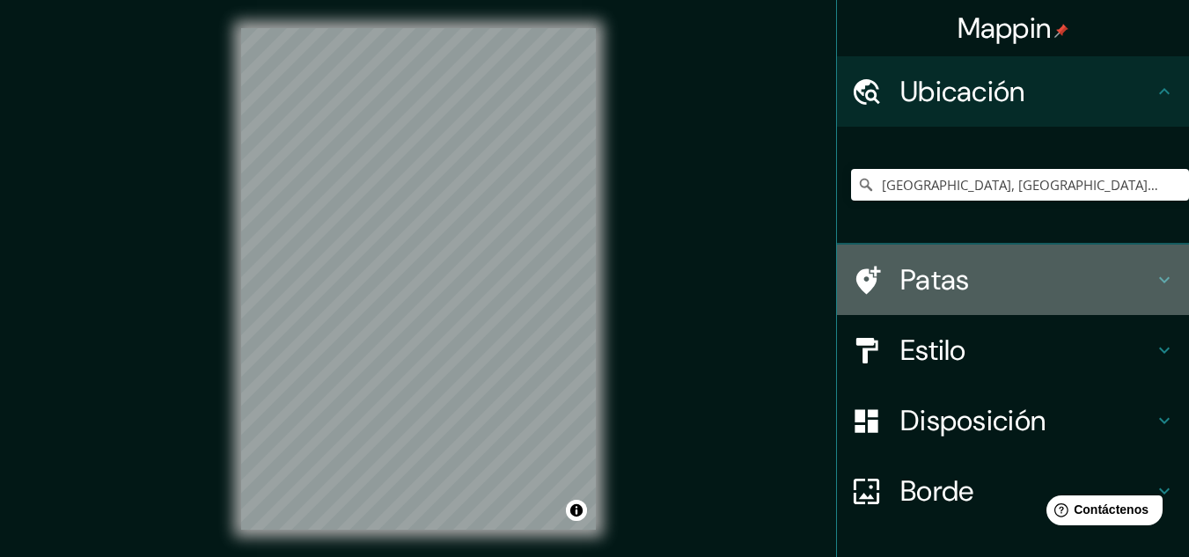
click at [960, 267] on h4 "Patas" at bounding box center [1026, 279] width 253 height 35
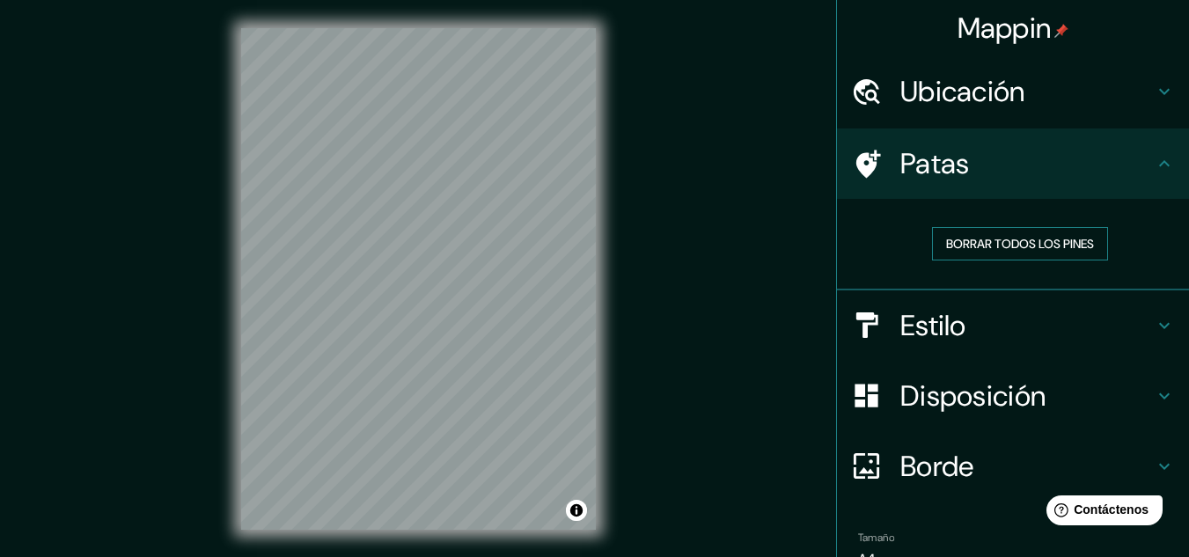
click at [1032, 243] on font "Borrar todos los pines" at bounding box center [1020, 244] width 148 height 16
click at [1000, 245] on font "Borrar todos los pines" at bounding box center [1020, 244] width 148 height 16
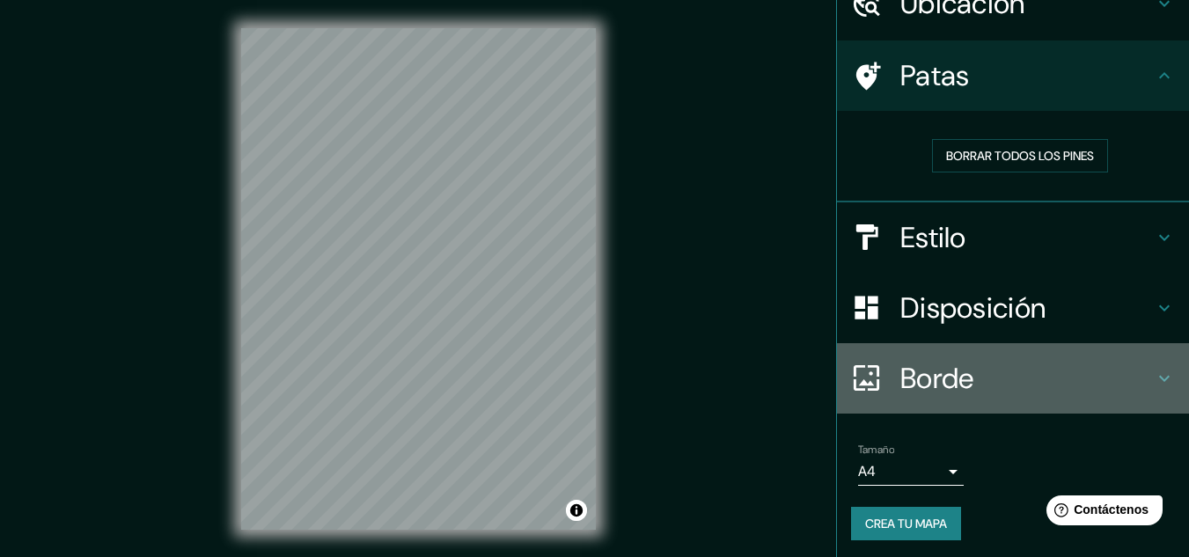
click at [985, 371] on h4 "Borde" at bounding box center [1026, 378] width 253 height 35
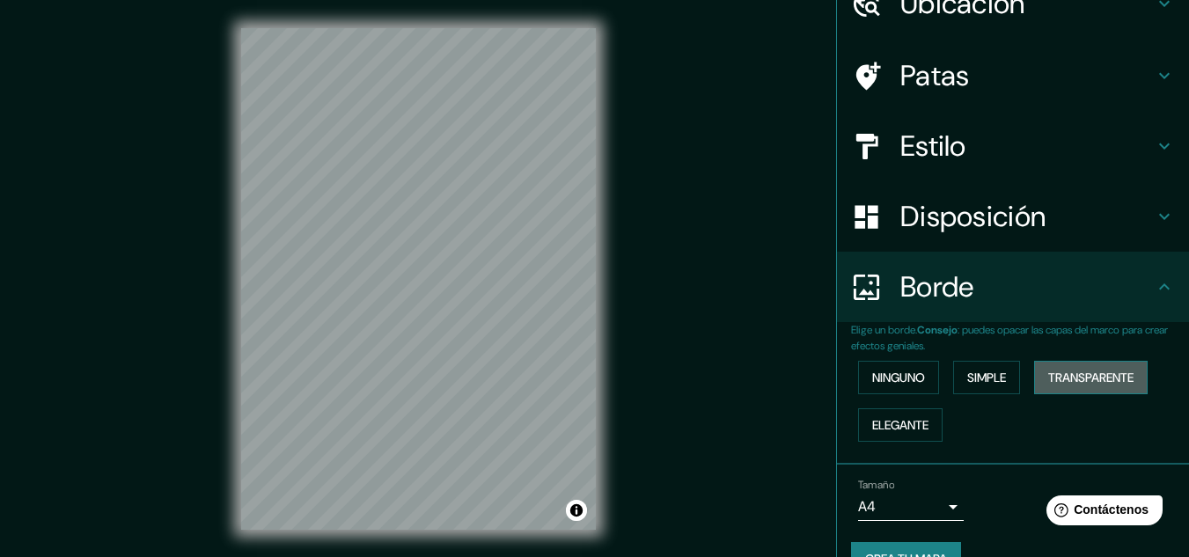
click at [1060, 387] on font "Transparente" at bounding box center [1090, 377] width 85 height 23
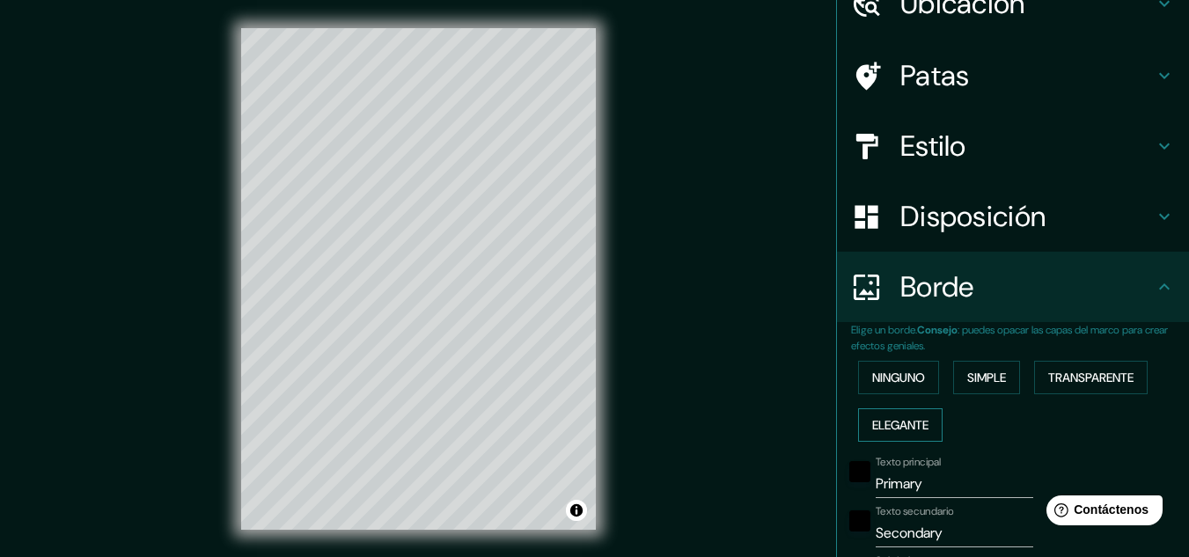
click at [906, 418] on font "Elegante" at bounding box center [900, 425] width 56 height 16
click at [901, 389] on button "Ninguno" at bounding box center [898, 377] width 81 height 33
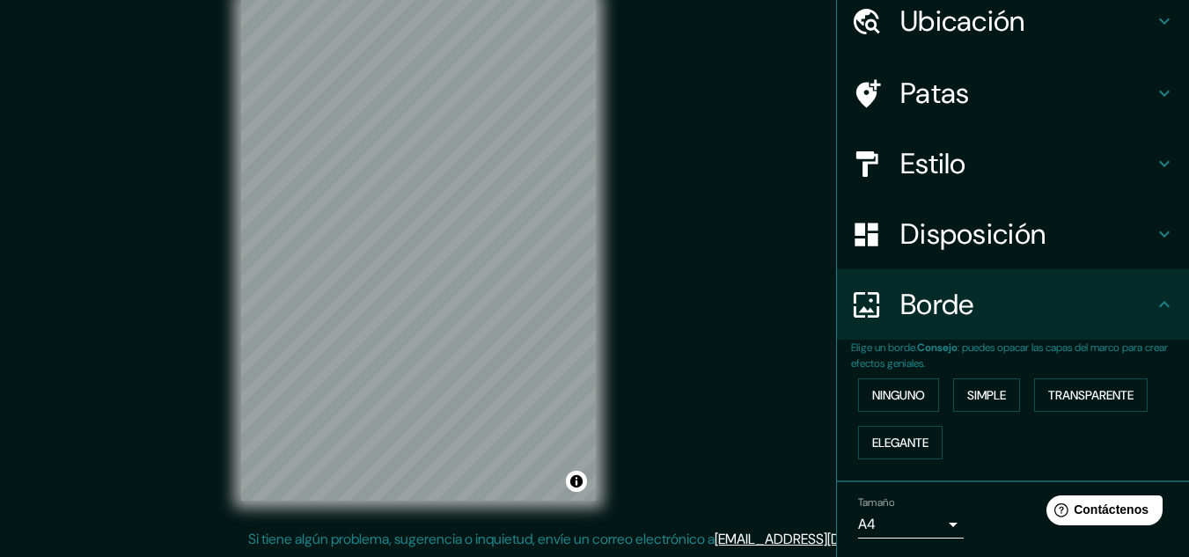
scroll to position [39, 0]
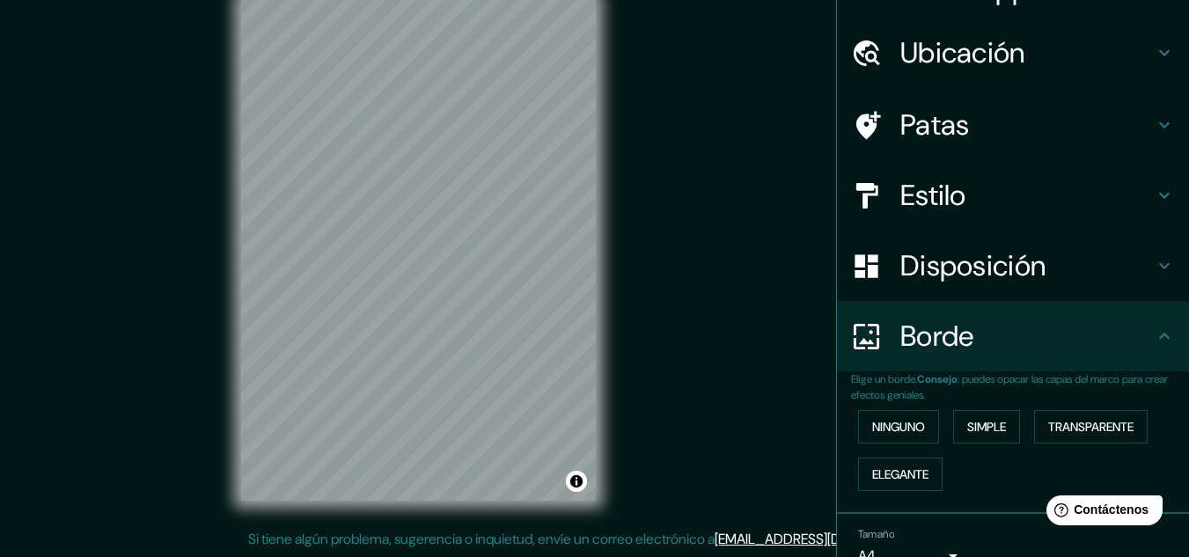
click at [999, 273] on font "Disposición" at bounding box center [972, 265] width 145 height 37
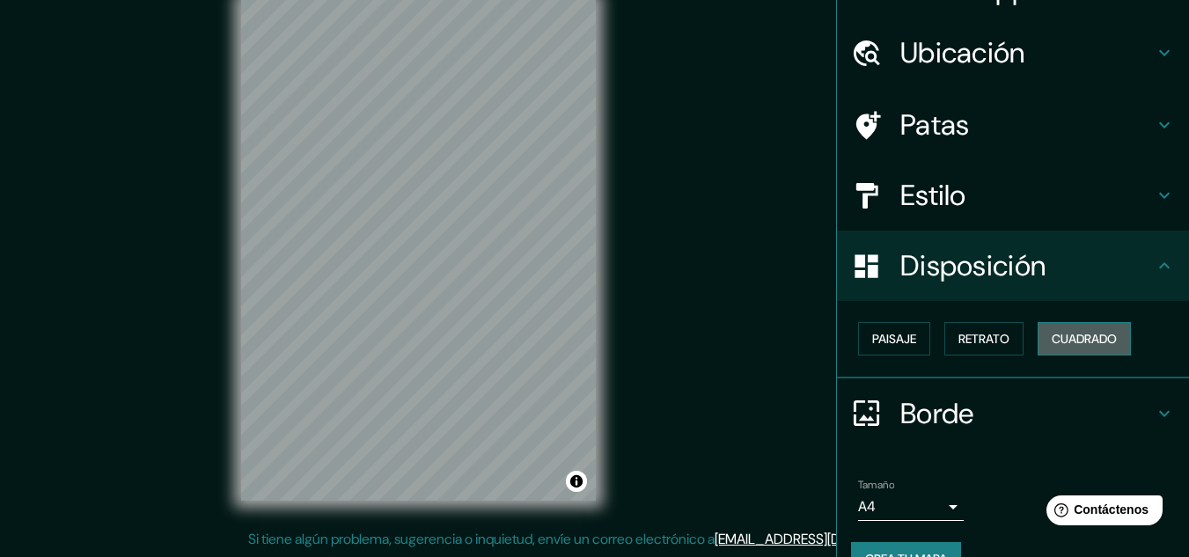
click at [1074, 333] on font "Cuadrado" at bounding box center [1083, 339] width 65 height 16
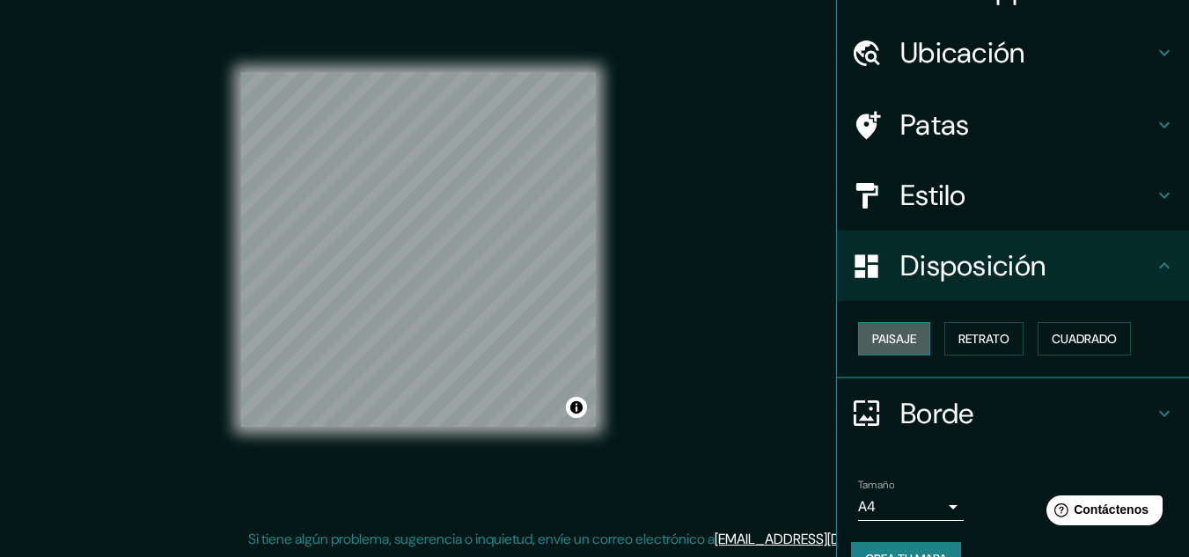
click at [897, 341] on font "Paisaje" at bounding box center [894, 339] width 44 height 16
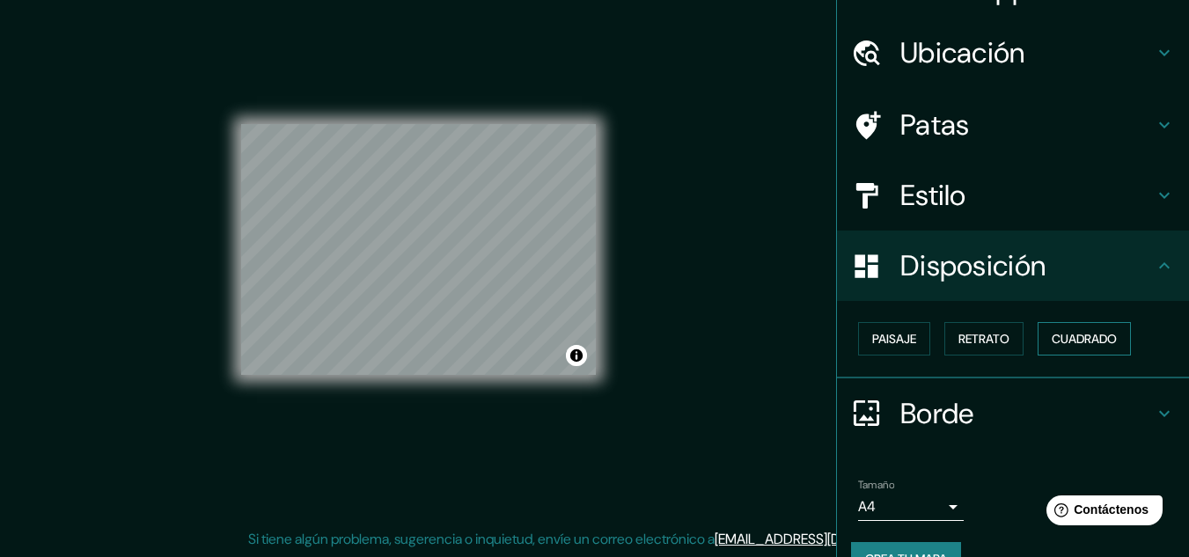
click at [1087, 344] on font "Cuadrado" at bounding box center [1083, 339] width 65 height 16
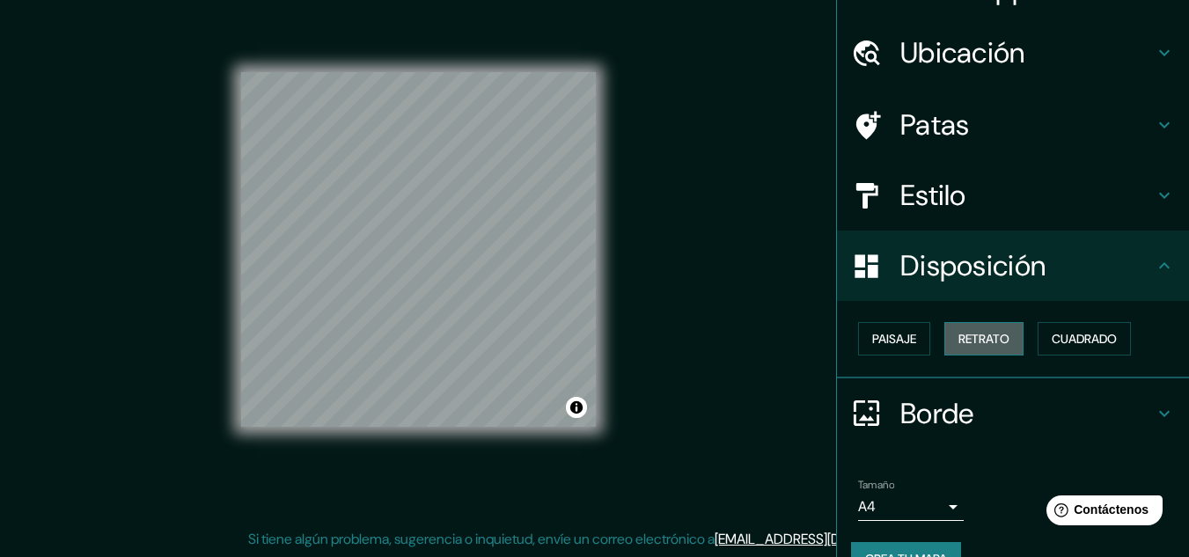
click at [1000, 339] on font "Retrato" at bounding box center [983, 339] width 51 height 16
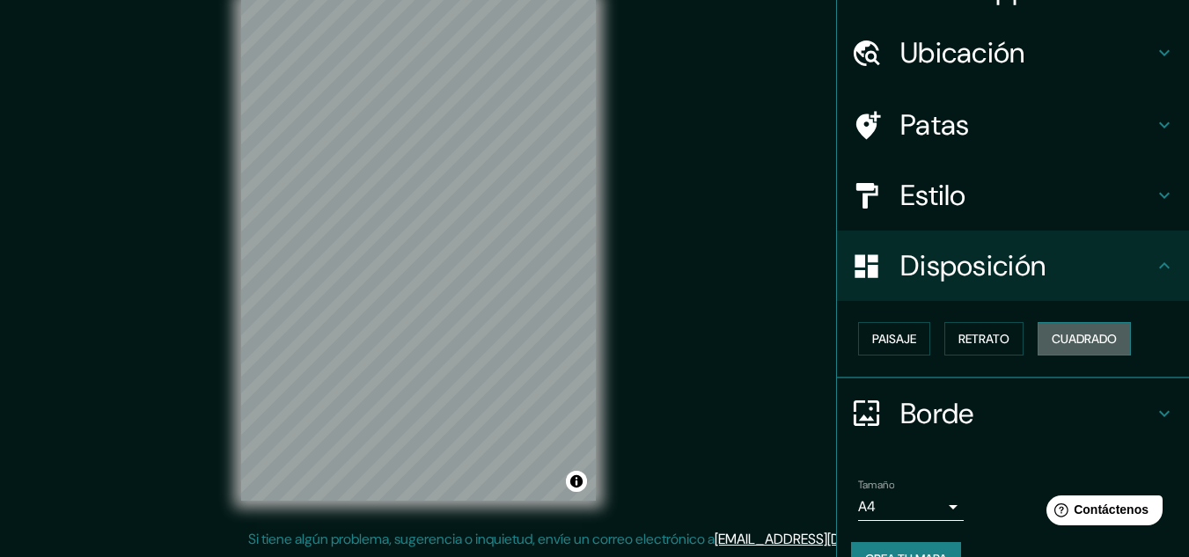
click at [1098, 343] on font "Cuadrado" at bounding box center [1083, 339] width 65 height 16
